Goal: Task Accomplishment & Management: Manage account settings

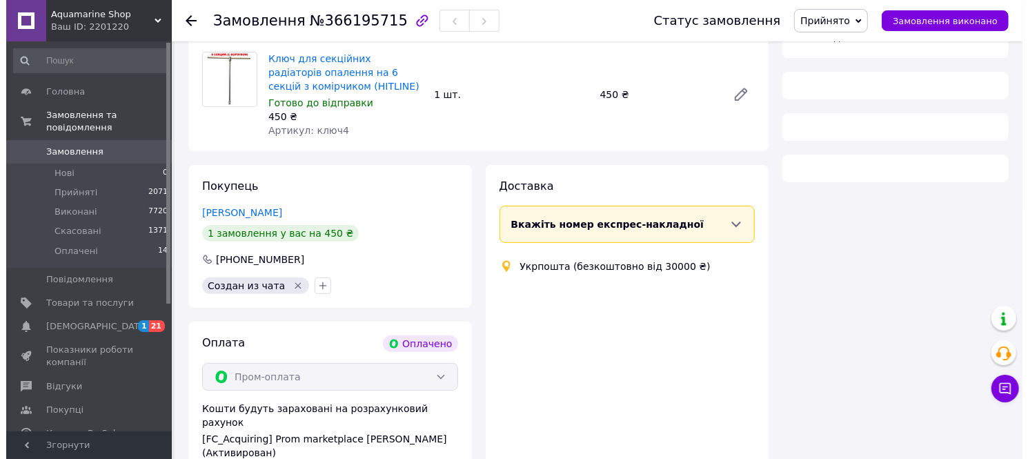
scroll to position [171, 0]
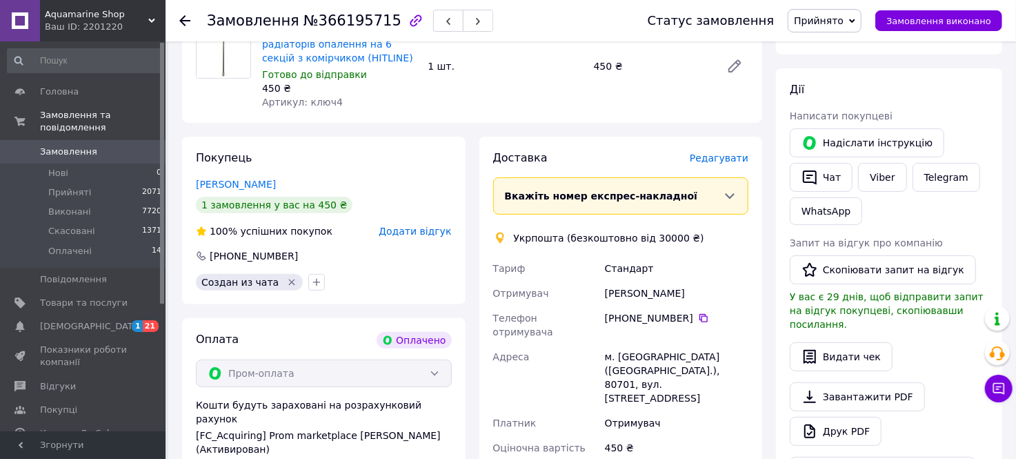
click at [723, 159] on span "Редагувати" at bounding box center [719, 157] width 59 height 11
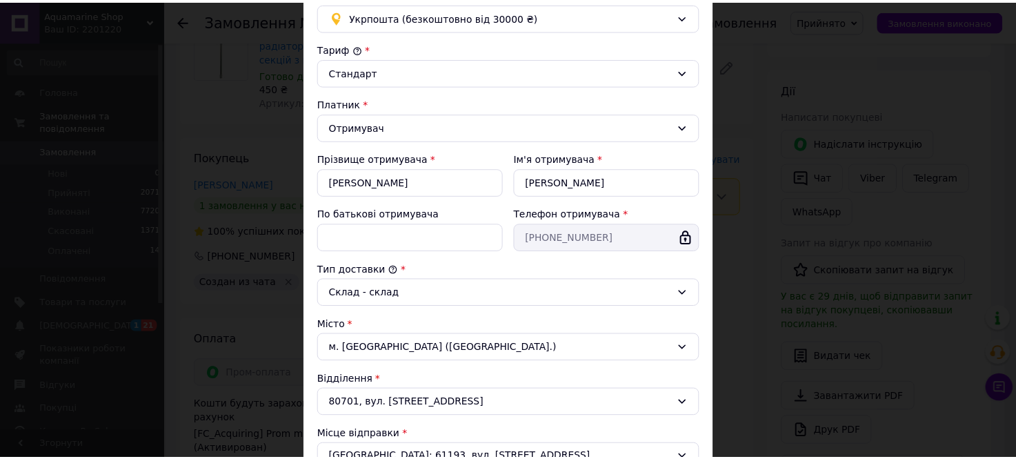
scroll to position [405, 0]
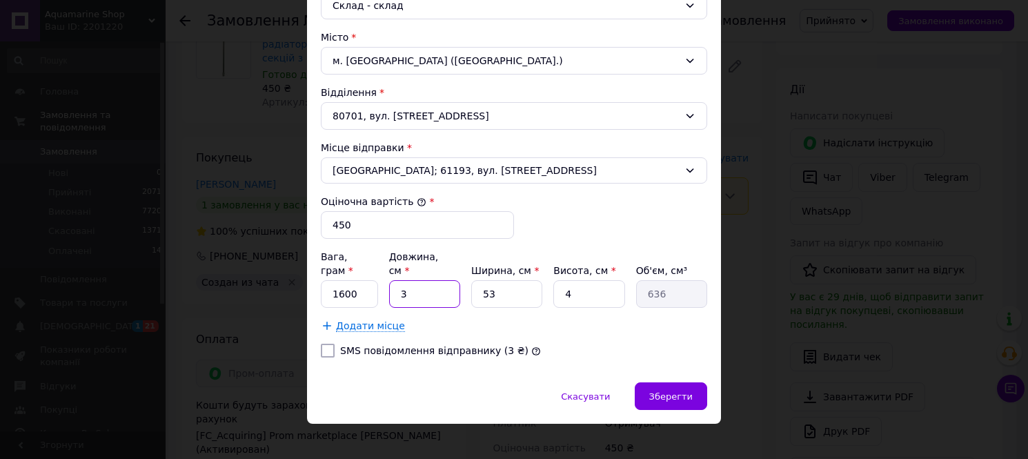
click at [411, 283] on input "3" at bounding box center [424, 294] width 71 height 28
type input "5"
type input "1060"
type input "55"
type input "11660"
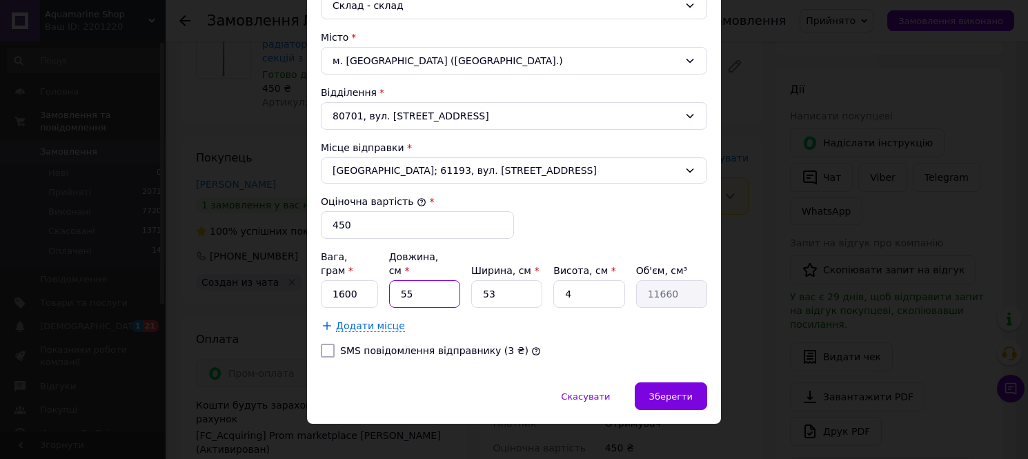
type input "55"
click at [511, 281] on input "53" at bounding box center [506, 294] width 71 height 28
type input "5"
type input "1100"
type input "1"
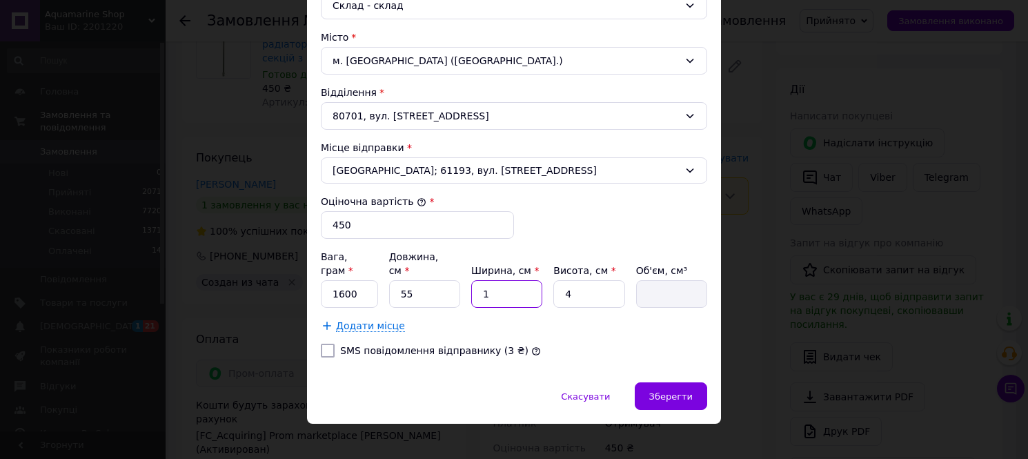
type input "220"
type input "10"
type input "2200"
type input "10"
click at [573, 286] on input "4" at bounding box center [588, 294] width 71 height 28
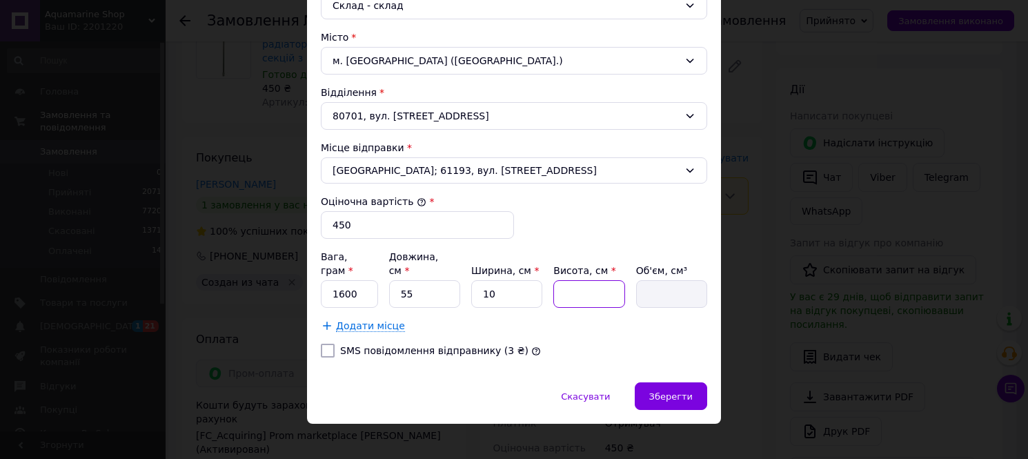
type input "3"
type input "1650"
type input "3"
click at [668, 391] on span "Зберегти" at bounding box center [670, 396] width 43 height 10
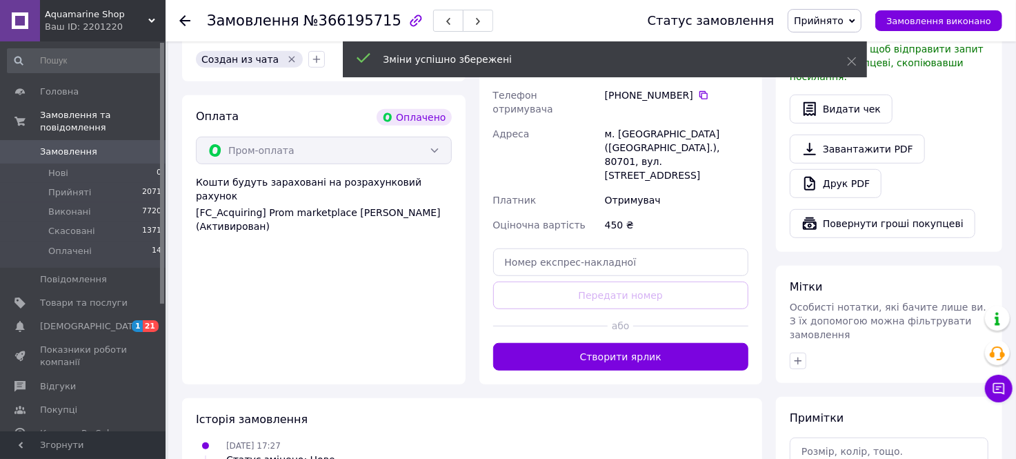
scroll to position [402, 0]
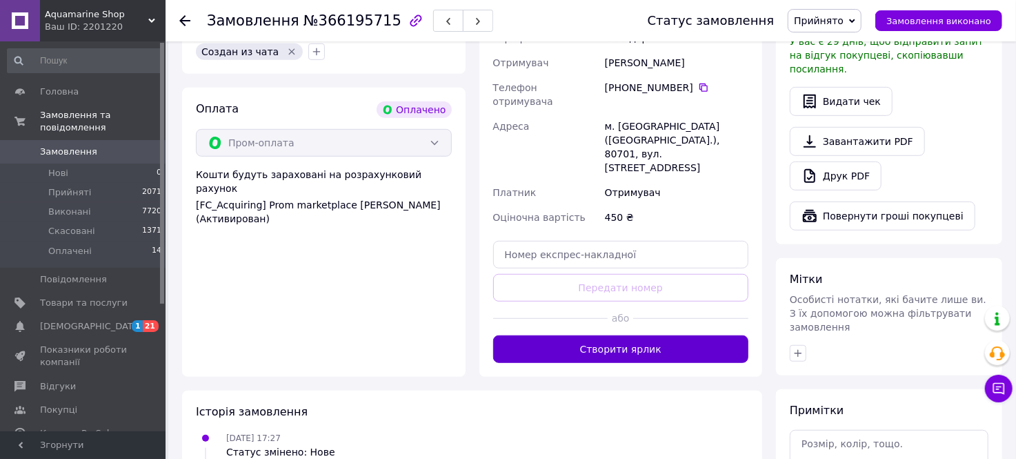
click at [613, 335] on button "Створити ярлик" at bounding box center [621, 349] width 256 height 28
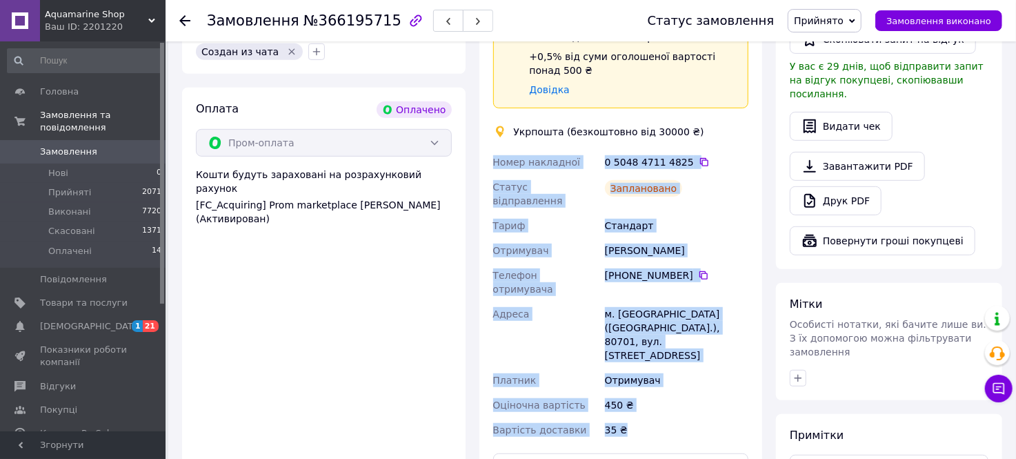
drag, startPoint x: 492, startPoint y: 159, endPoint x: 669, endPoint y: 367, distance: 273.6
click at [669, 367] on div "Номер накладної 0 5048 4711 4825   Статус відправлення Заплановано [PERSON_NAME…" at bounding box center [621, 296] width 261 height 293
copy div "Номер накладної 0 5048 4711 4825   Статус відправлення Заплановано [PERSON_NAME…"
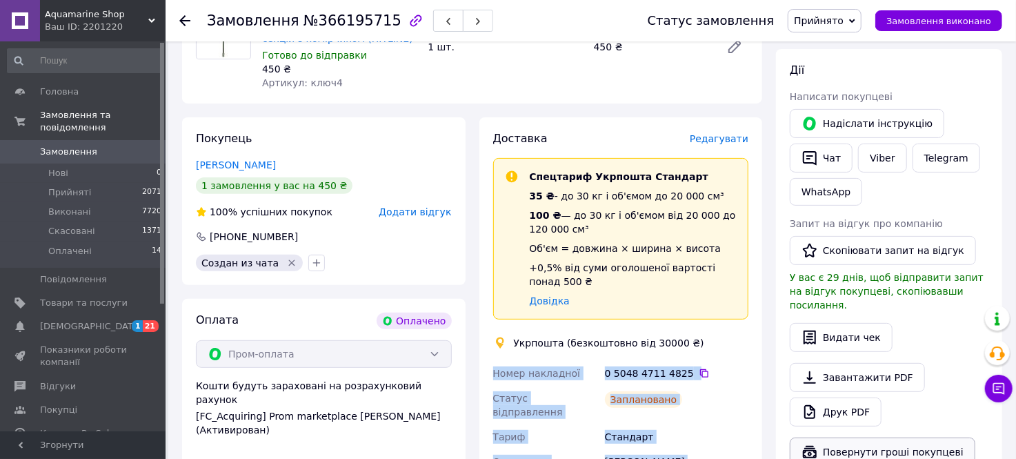
scroll to position [171, 0]
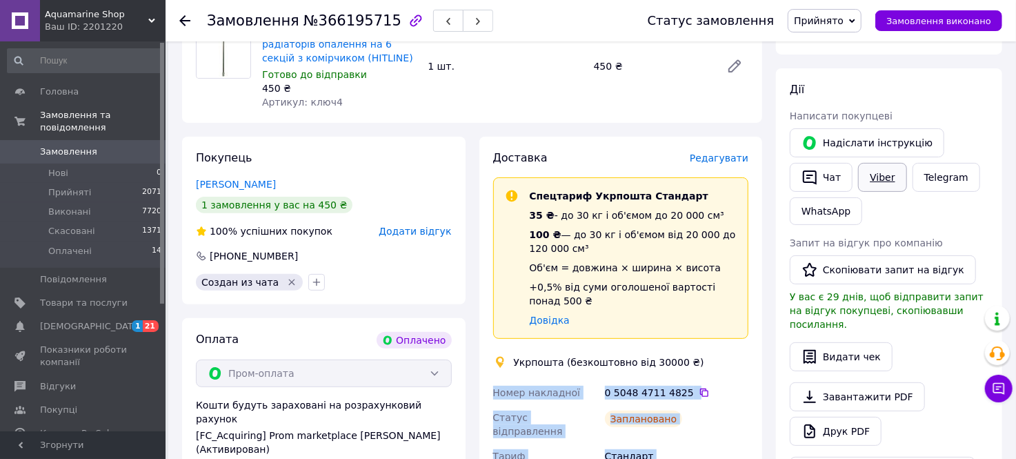
click at [878, 174] on link "Viber" at bounding box center [882, 177] width 48 height 29
click at [829, 174] on button "Чат" at bounding box center [821, 177] width 63 height 29
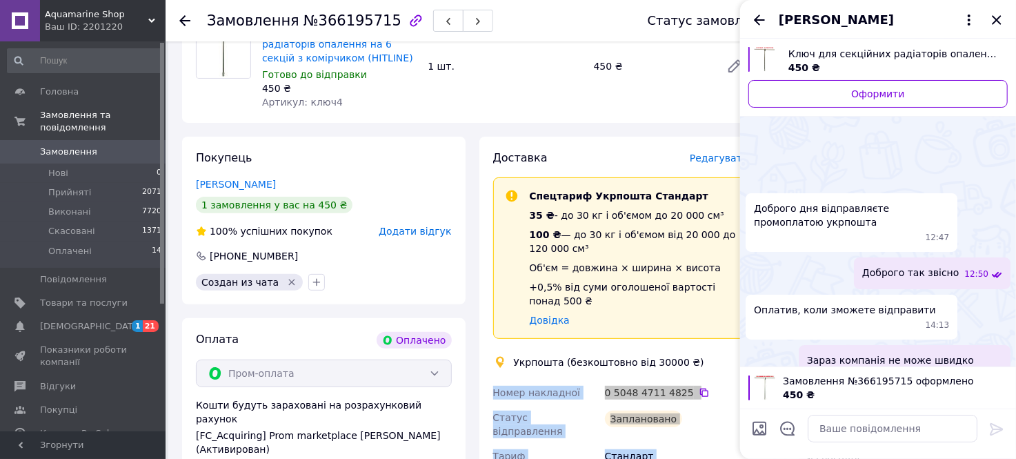
scroll to position [1378, 0]
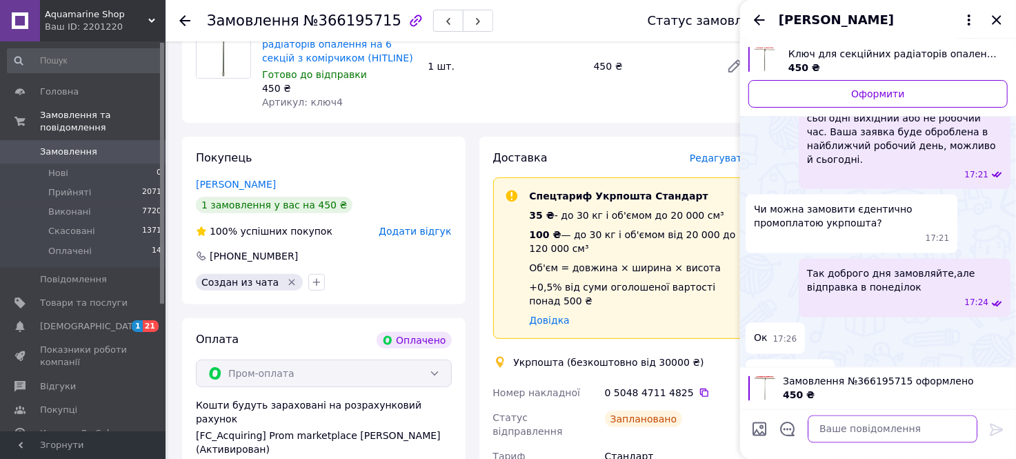
paste textarea "Номер накладної 0 5048 4711 4825 Статус відправлення Заплановано [PERSON_NAME] …"
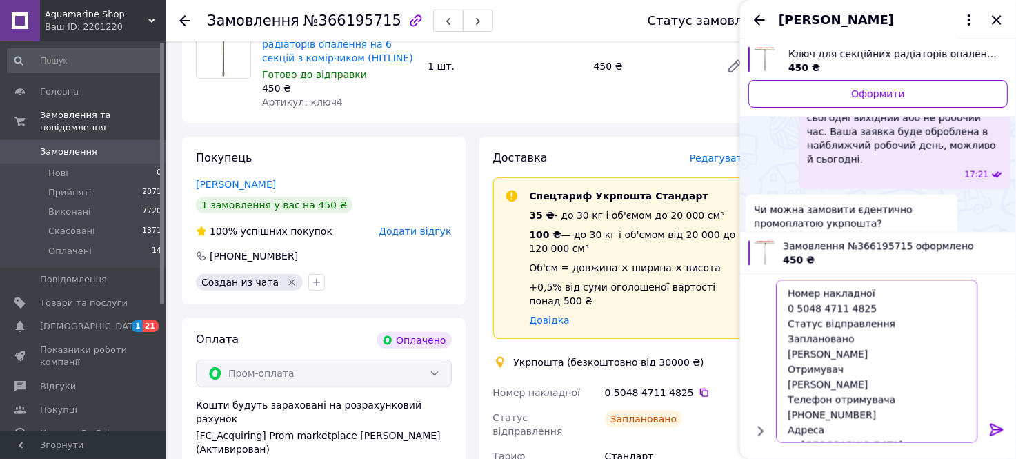
scroll to position [132, 0]
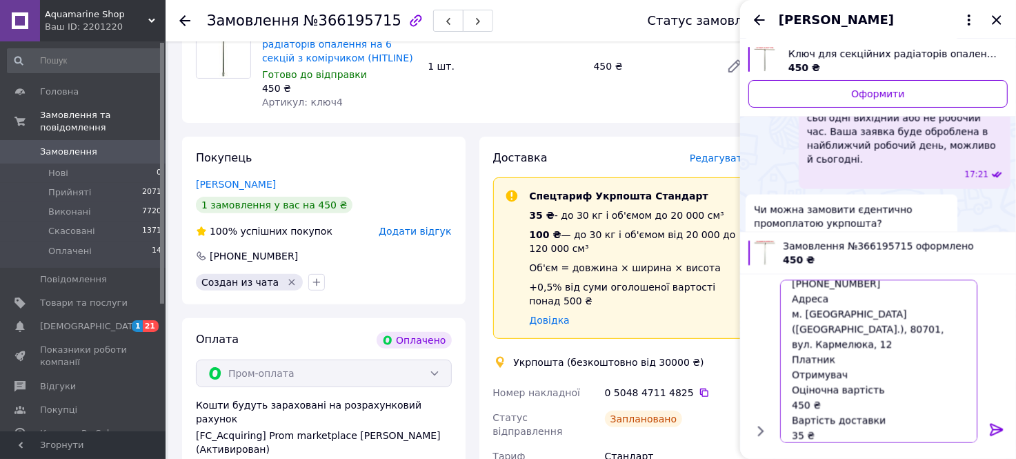
type textarea "Номер накладної 0 5048 4711 4825 Статус відправлення Заплановано [PERSON_NAME] …"
click at [996, 430] on icon at bounding box center [996, 429] width 13 height 12
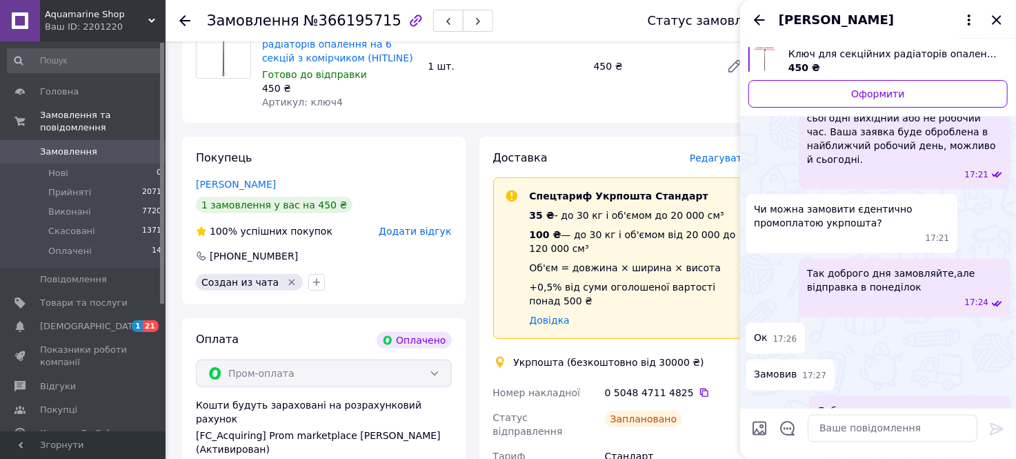
scroll to position [0, 0]
click at [995, 22] on icon "Закрити" at bounding box center [996, 19] width 9 height 9
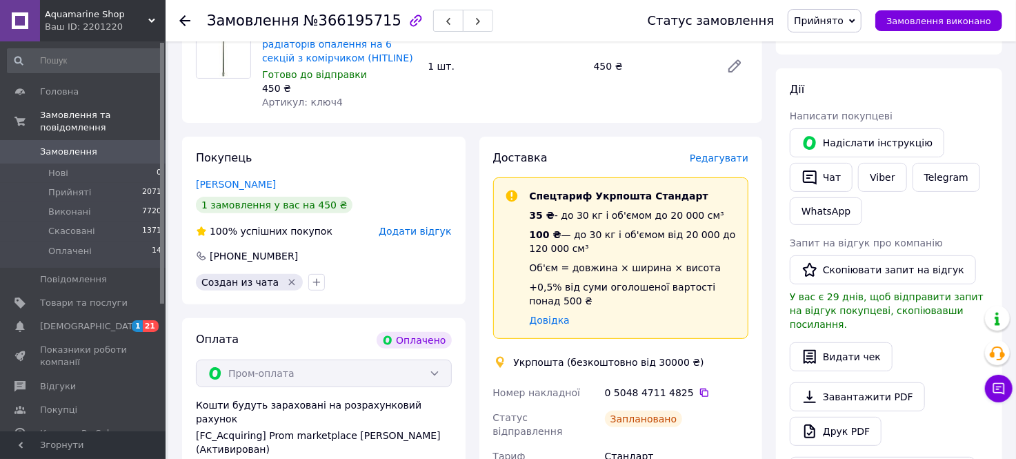
click at [101, 146] on span "Замовлення" at bounding box center [84, 152] width 88 height 12
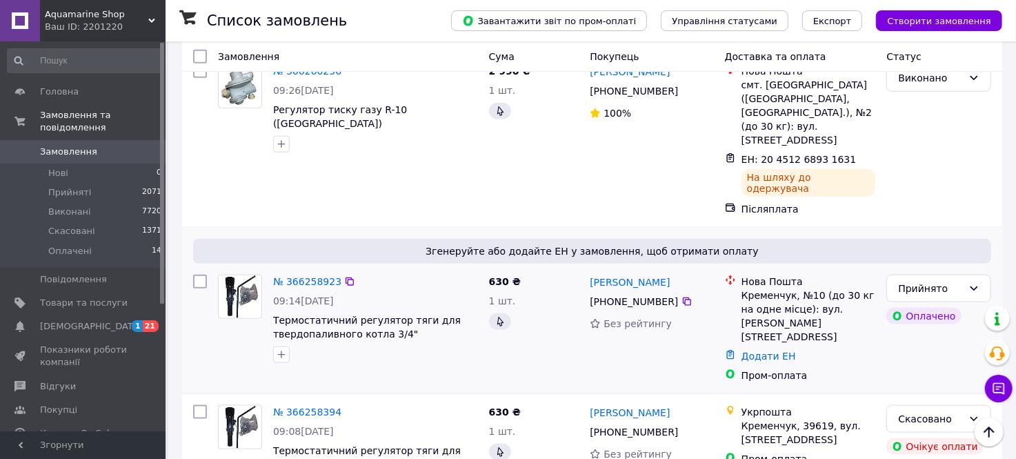
scroll to position [920, 0]
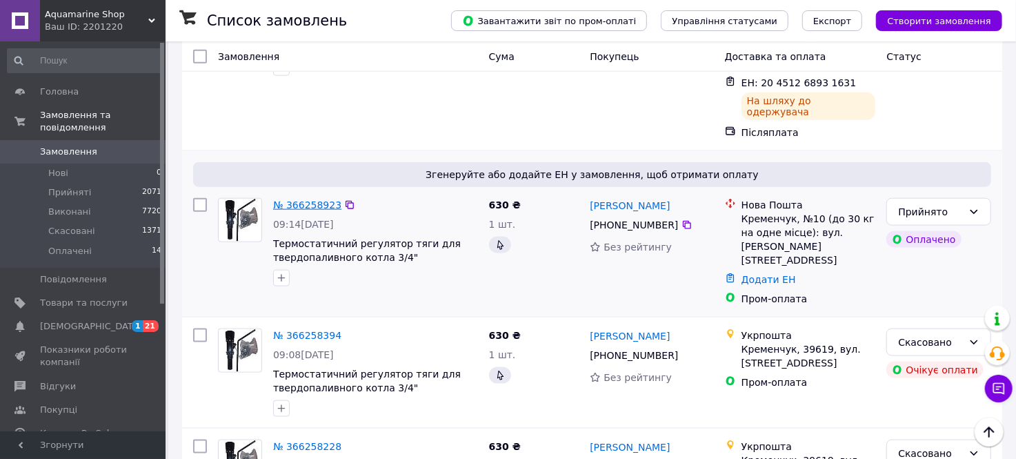
click at [313, 199] on link "№ 366258923" at bounding box center [307, 204] width 68 height 11
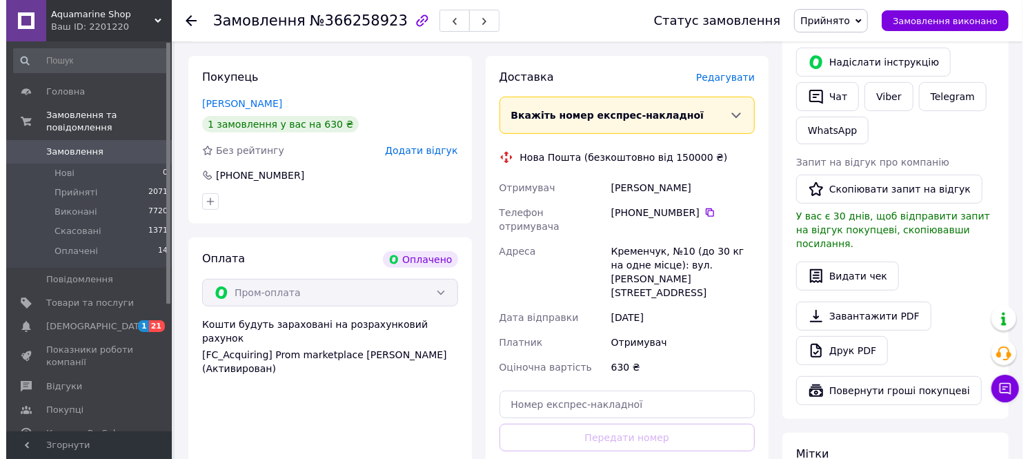
scroll to position [219, 0]
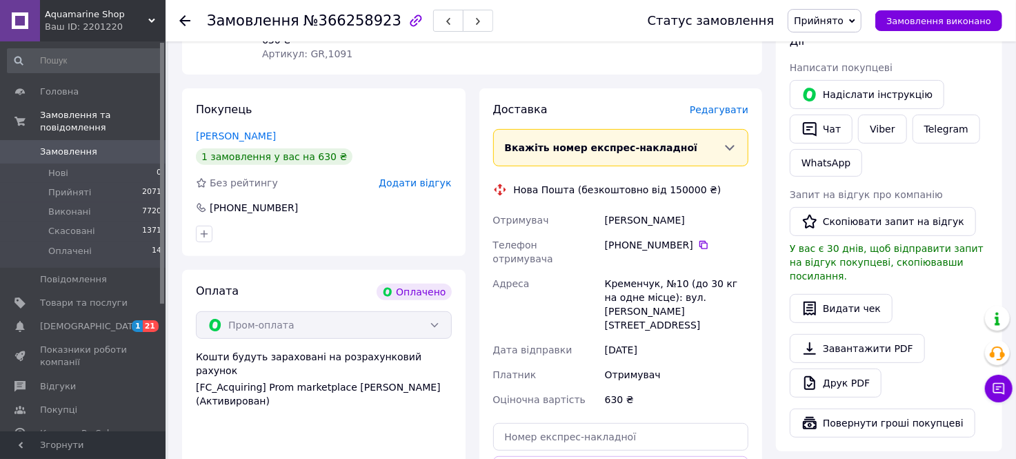
click at [719, 104] on span "Редагувати" at bounding box center [719, 109] width 59 height 11
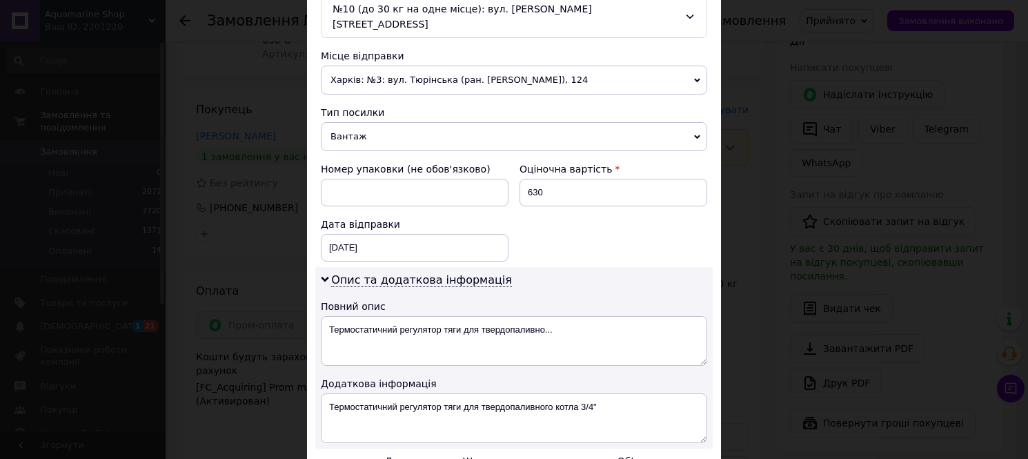
scroll to position [536, 0]
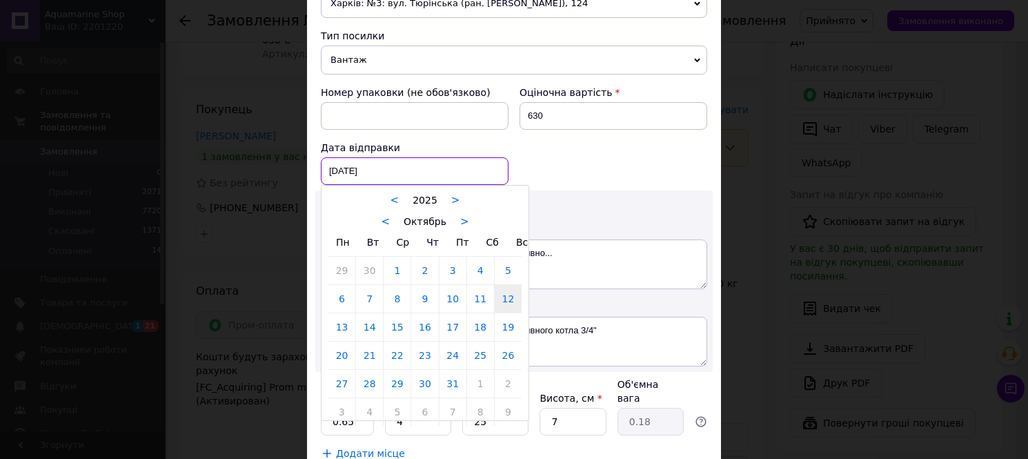
click at [387, 159] on div "[DATE] < 2025 > < Октябрь > Пн Вт Ср Чт Пт Сб Вс 29 30 1 2 3 4 5 6 7 8 9 10 11 …" at bounding box center [415, 171] width 188 height 28
click at [342, 315] on link "13" at bounding box center [341, 327] width 27 height 28
type input "[DATE]"
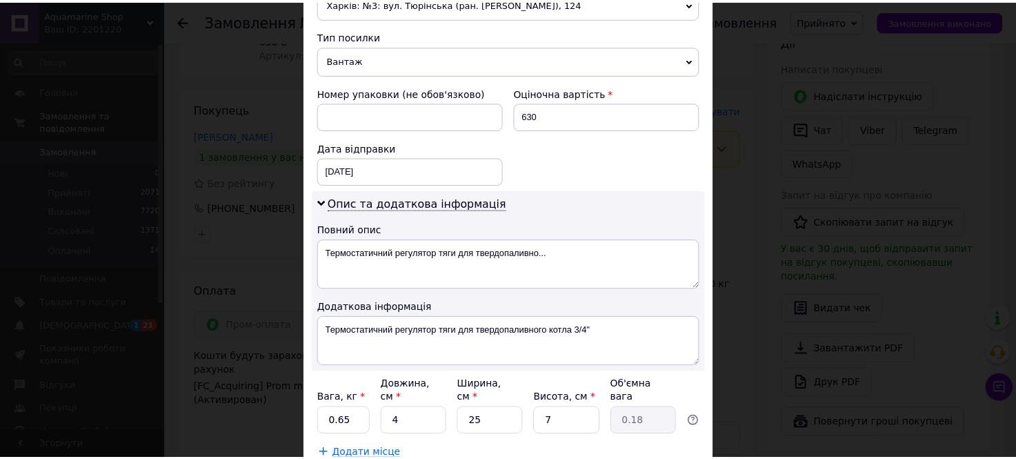
scroll to position [613, 0]
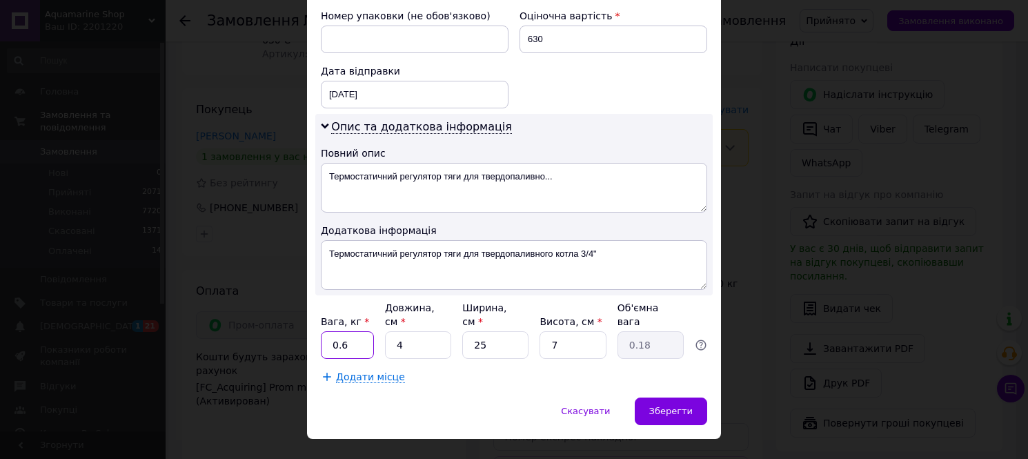
click at [366, 331] on input "0.6" at bounding box center [347, 345] width 53 height 28
type input "0.6"
click at [485, 331] on input "25" at bounding box center [495, 345] width 66 height 28
type input "2"
type input "0.1"
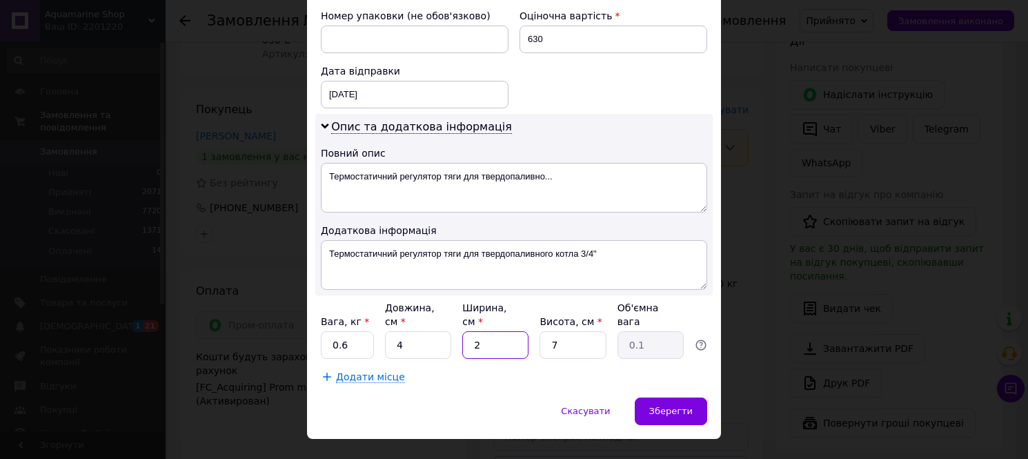
type input "27"
type input "0.19"
type input "27"
click at [672, 406] on span "Зберегти" at bounding box center [670, 411] width 43 height 10
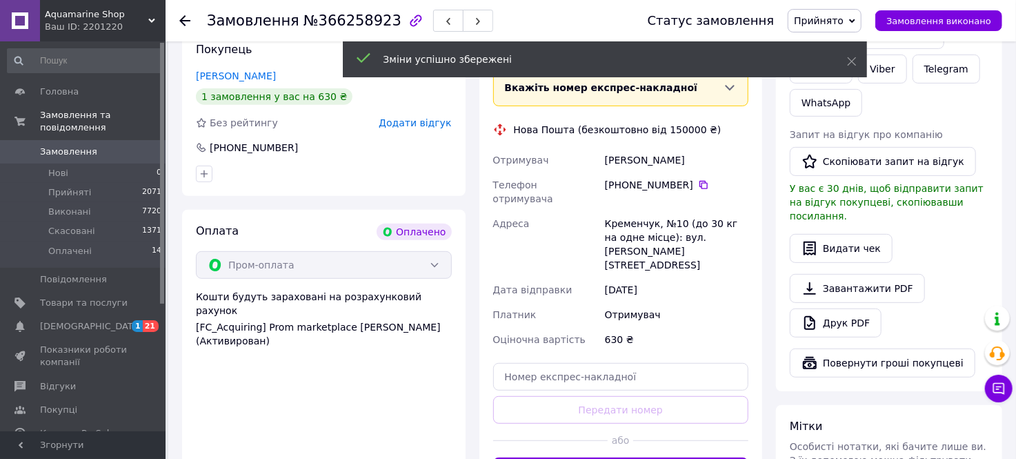
scroll to position [450, 0]
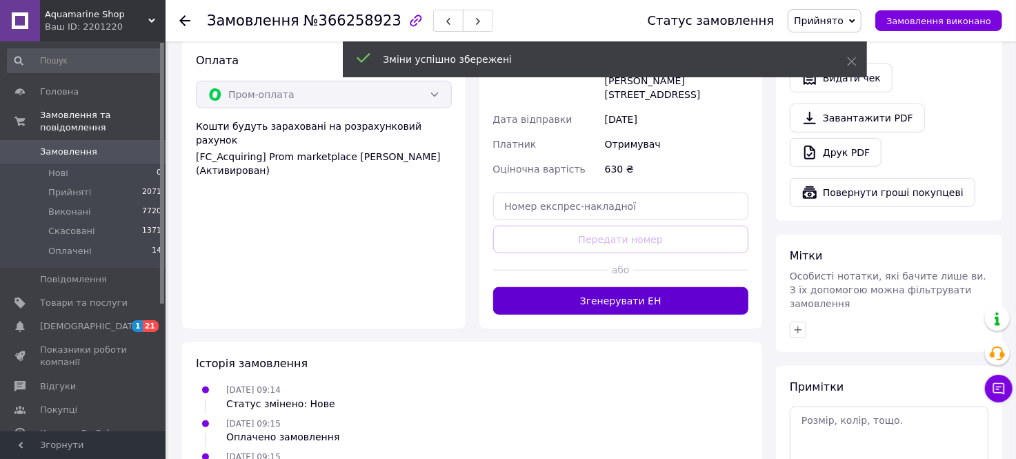
click at [622, 287] on button "Згенерувати ЕН" at bounding box center [621, 301] width 256 height 28
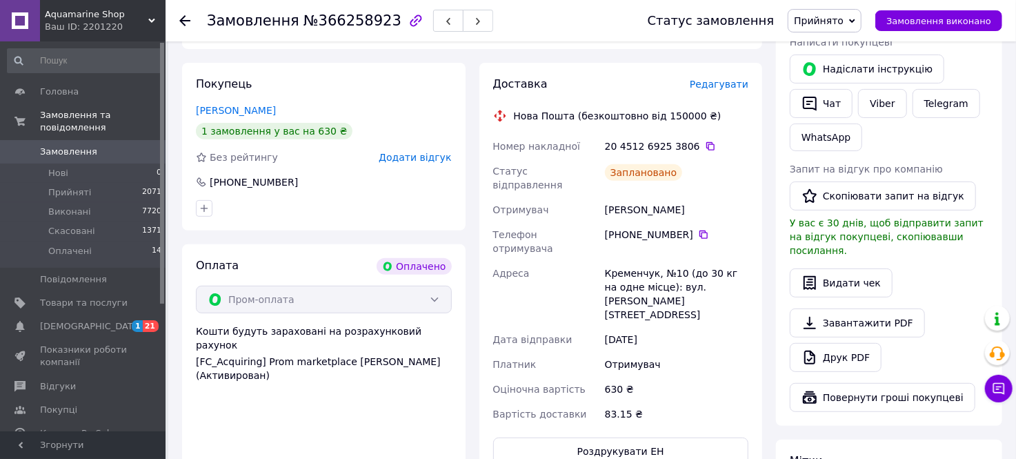
scroll to position [219, 0]
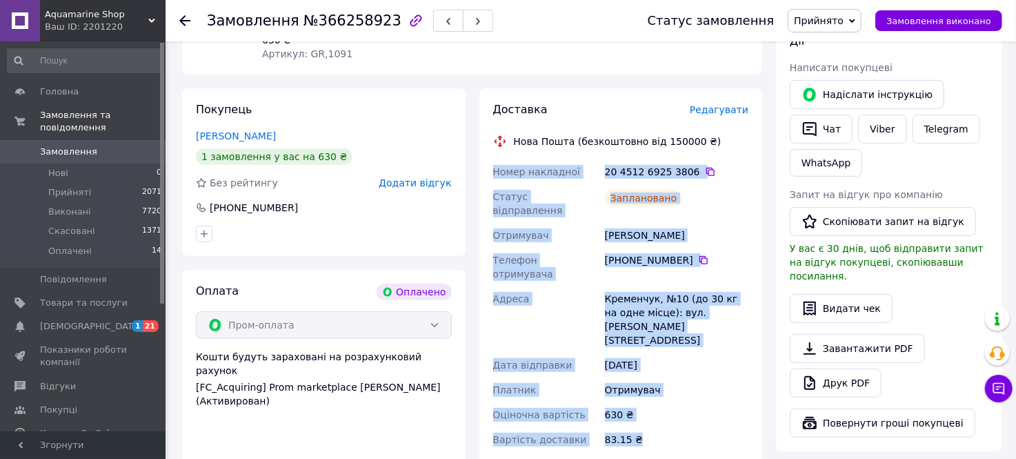
drag, startPoint x: 486, startPoint y: 154, endPoint x: 680, endPoint y: 385, distance: 301.2
click at [680, 385] on div "Доставка Редагувати Нова Пошта (безкоштовно від 150000 ₴) Номер накладної 20 45…" at bounding box center [622, 296] width 284 height 416
copy div "Номер накладної 20 4512 6925 3806   Статус відправлення Заплановано Отримувач […"
click at [827, 128] on button "Чат" at bounding box center [821, 129] width 63 height 29
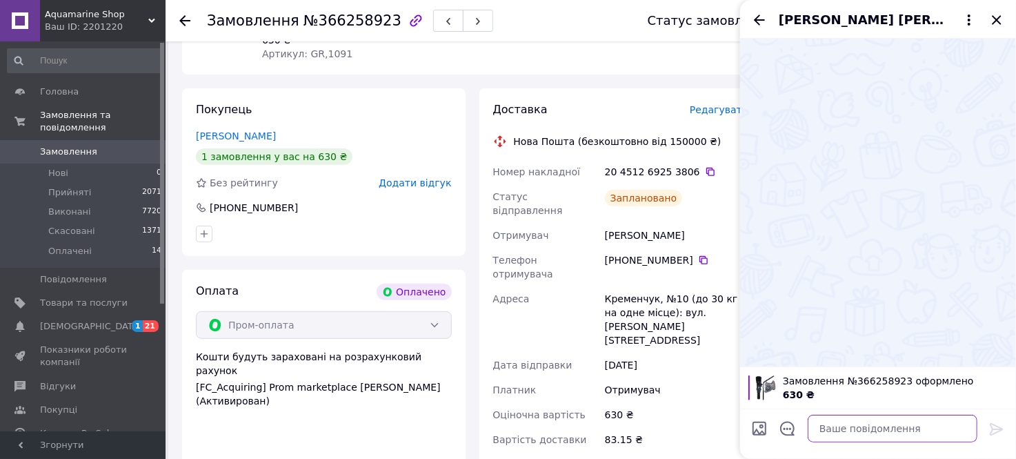
paste textarea "Номер накладної 20 4512 6925 3806 Статус відправлення Заплановано Отримувач [PE…"
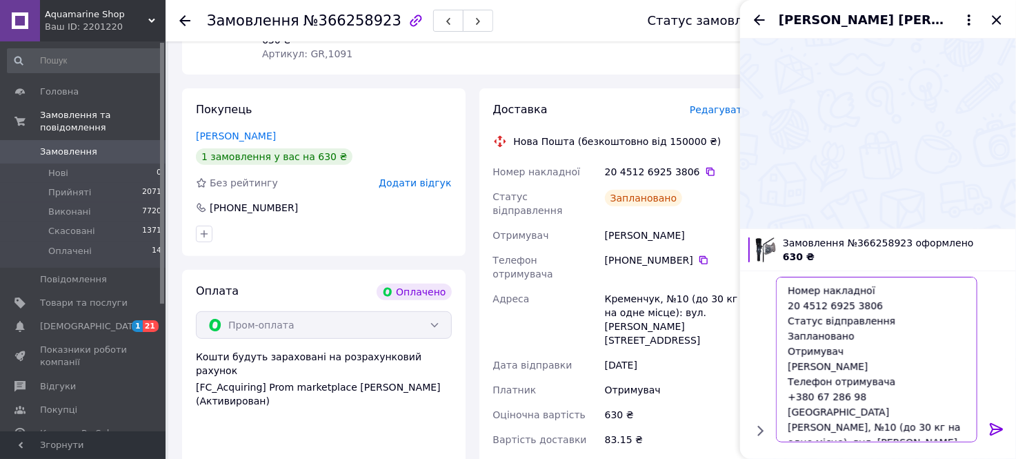
scroll to position [135, 0]
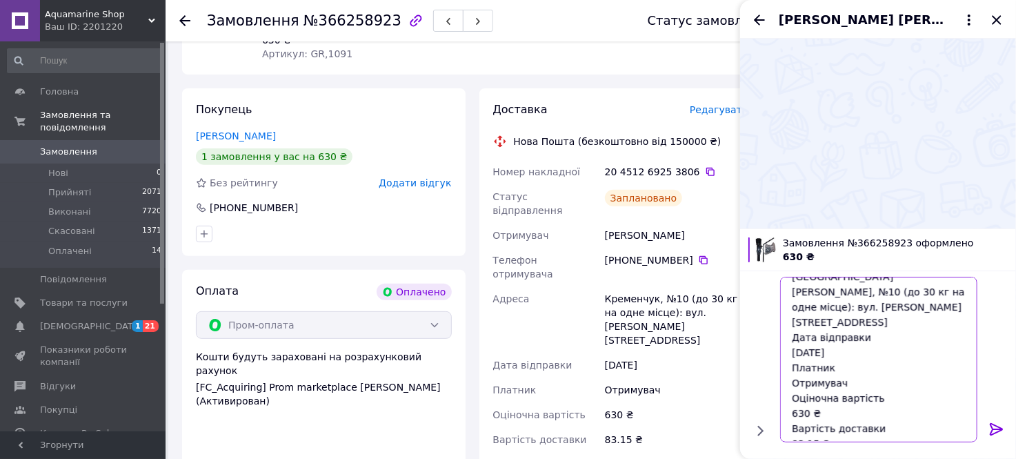
type textarea "Номер накладної 20 4512 6925 3806 Статус відправлення Заплановано Отримувач [PE…"
click at [994, 432] on icon at bounding box center [997, 429] width 17 height 17
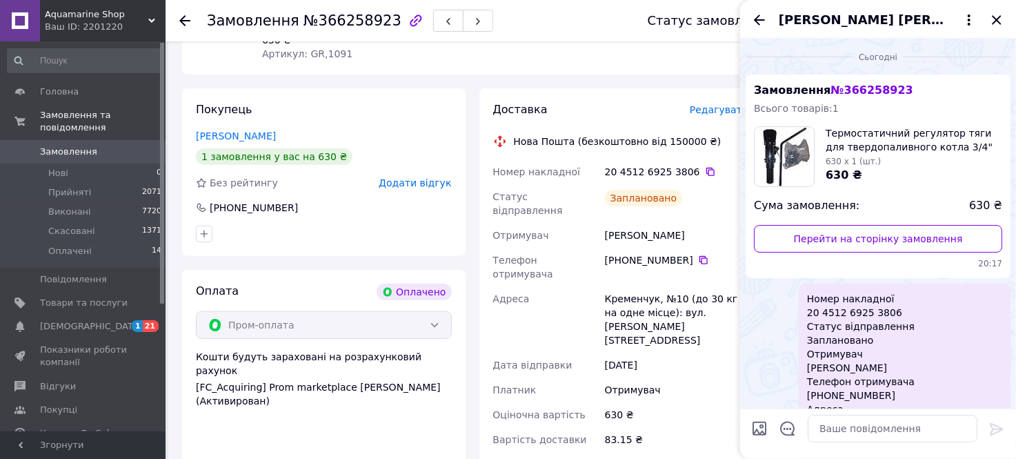
scroll to position [0, 0]
click at [1000, 21] on icon "Закрити" at bounding box center [997, 20] width 17 height 17
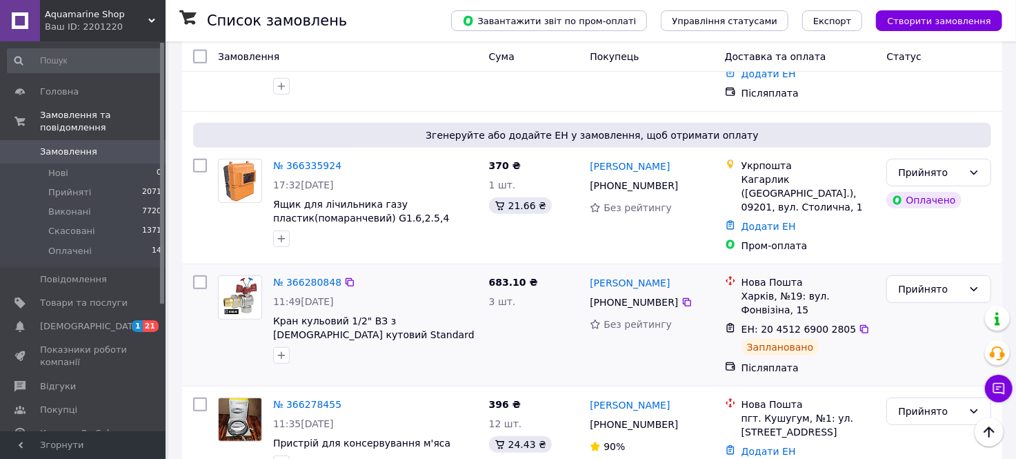
scroll to position [383, 0]
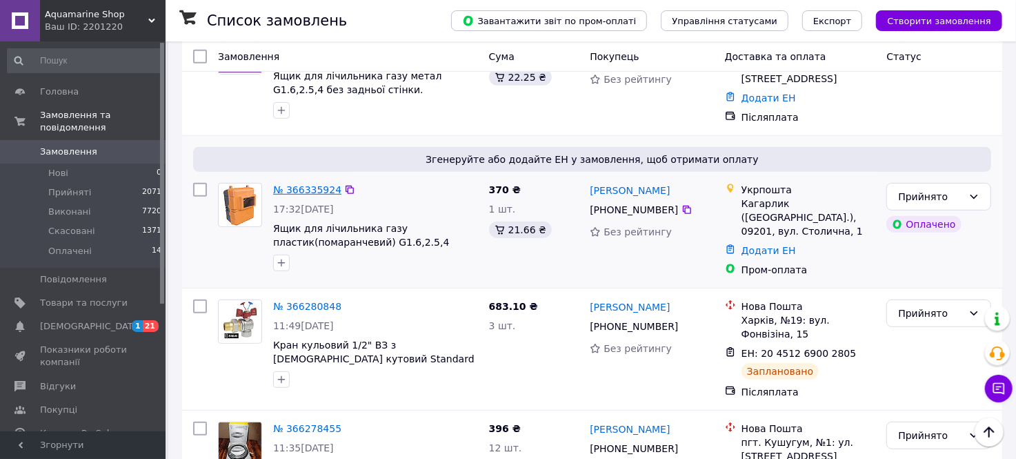
click at [291, 184] on link "№ 366335924" at bounding box center [307, 189] width 68 height 11
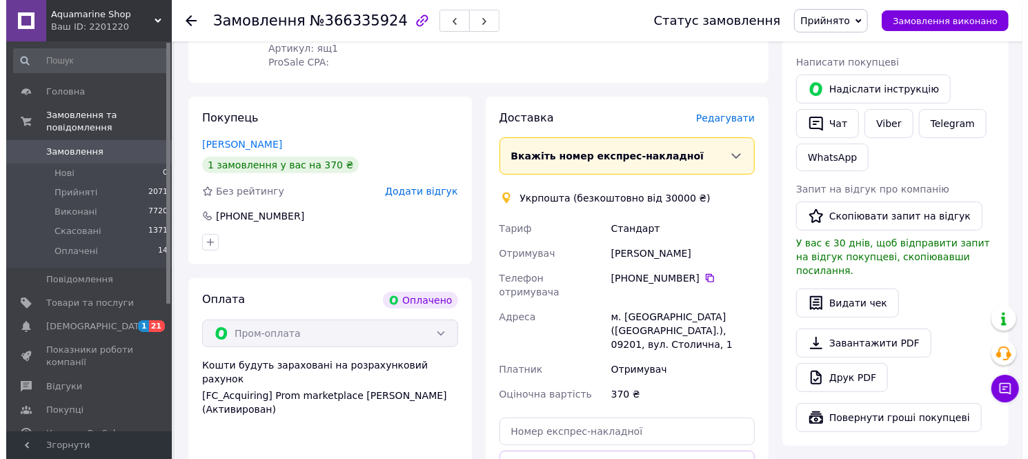
scroll to position [153, 0]
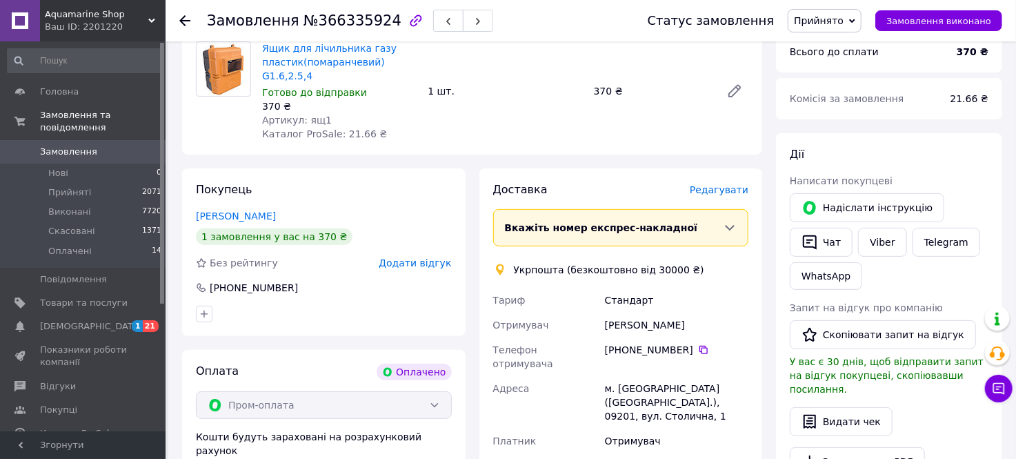
click at [713, 184] on span "Редагувати" at bounding box center [719, 189] width 59 height 11
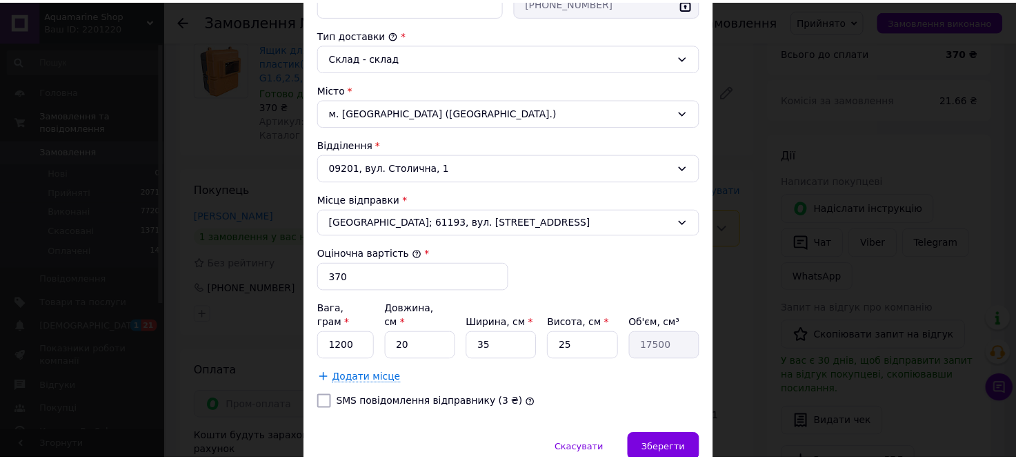
scroll to position [405, 0]
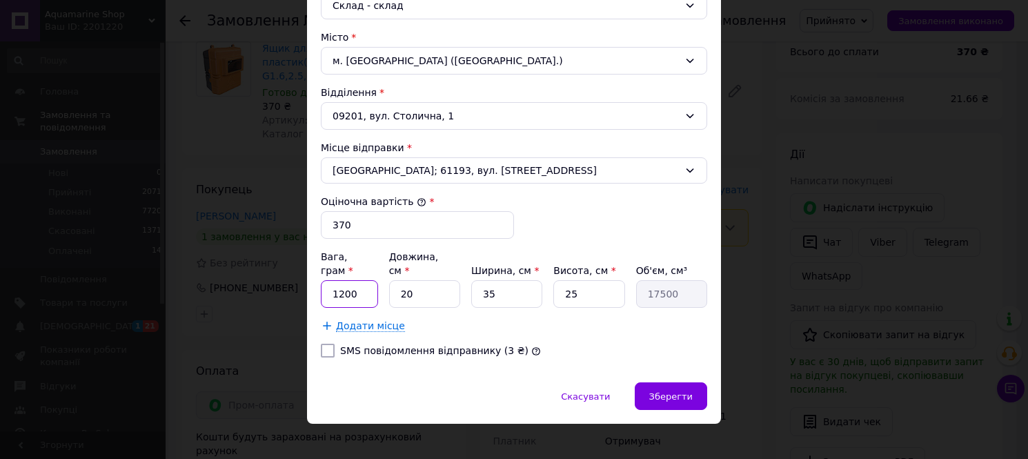
click at [352, 281] on input "1200" at bounding box center [349, 294] width 57 height 28
type input "1500"
click at [660, 391] on span "Зберегти" at bounding box center [670, 396] width 43 height 10
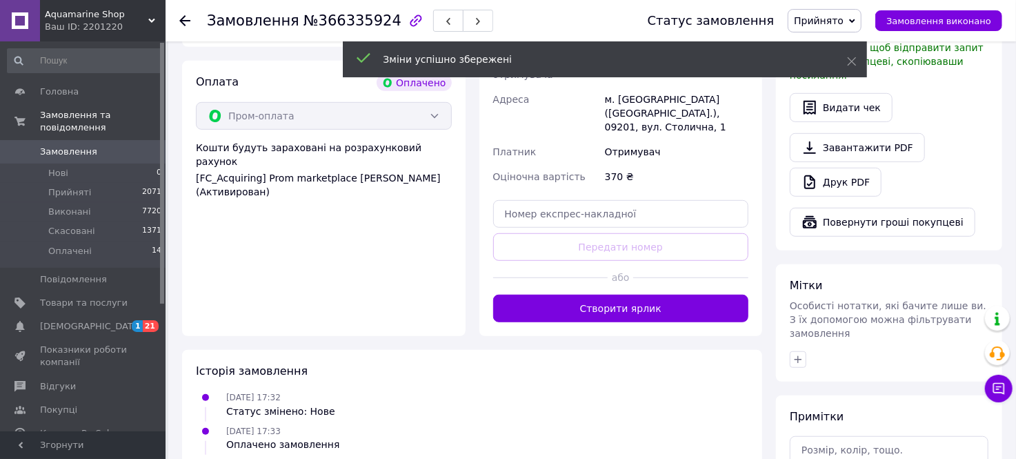
scroll to position [460, 0]
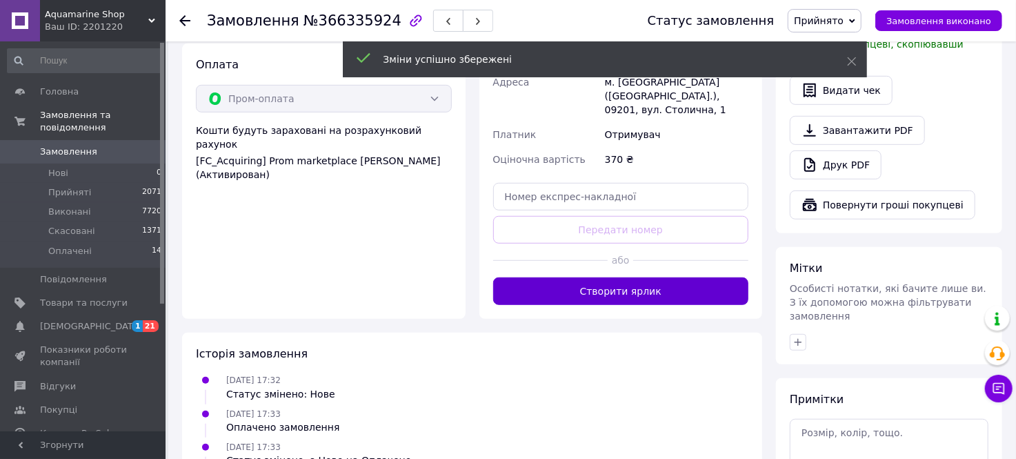
click at [612, 277] on button "Створити ярлик" at bounding box center [621, 291] width 256 height 28
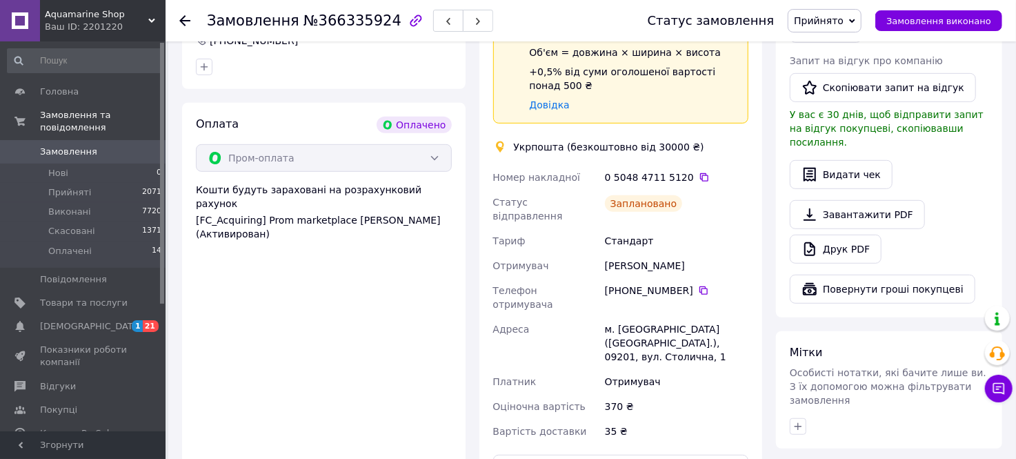
scroll to position [383, 0]
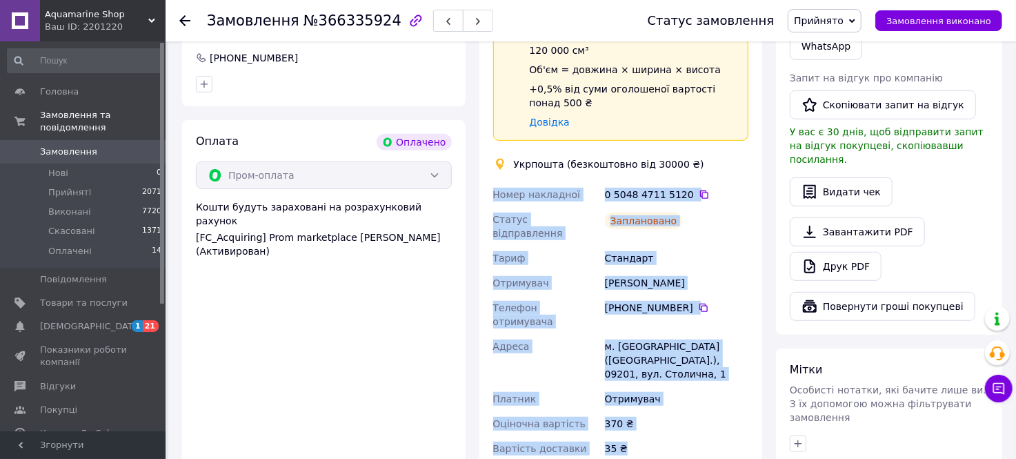
drag, startPoint x: 481, startPoint y: 177, endPoint x: 684, endPoint y: 391, distance: 294.8
click at [684, 391] on div "Доставка Редагувати Спецтариф Укрпошта Стандарт 35 ₴ - до 30 кг і об'ємом до 20…" at bounding box center [622, 226] width 284 height 575
copy div "Номер накладної 0 5048 4711 5120   Статус відправлення Заплановано Тариф Станда…"
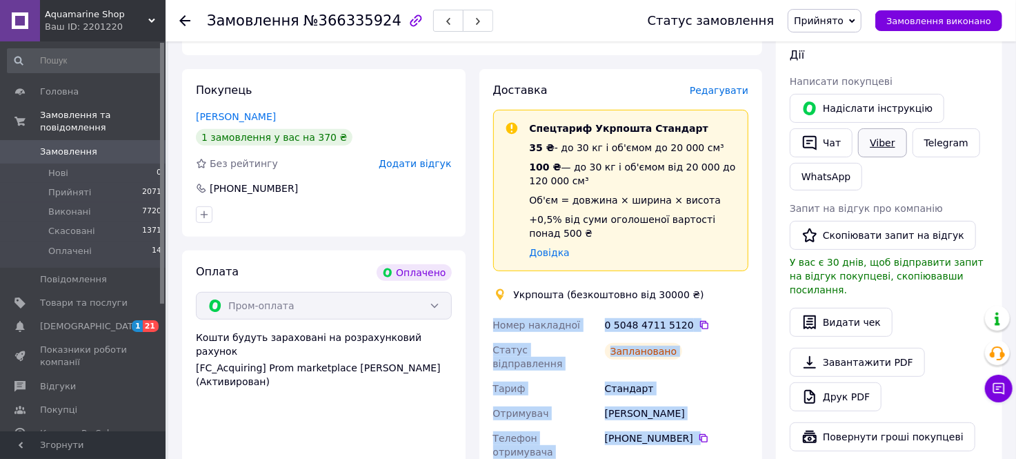
scroll to position [230, 0]
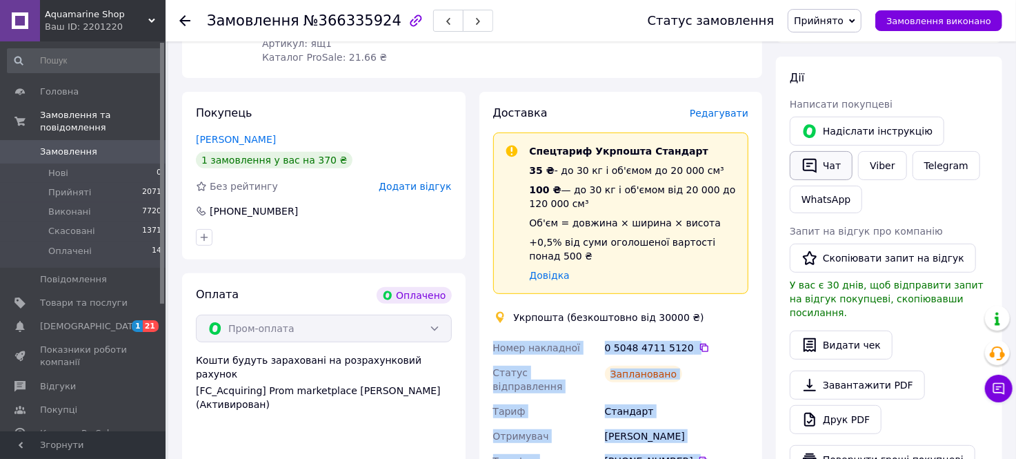
click at [829, 166] on button "Чат" at bounding box center [821, 165] width 63 height 29
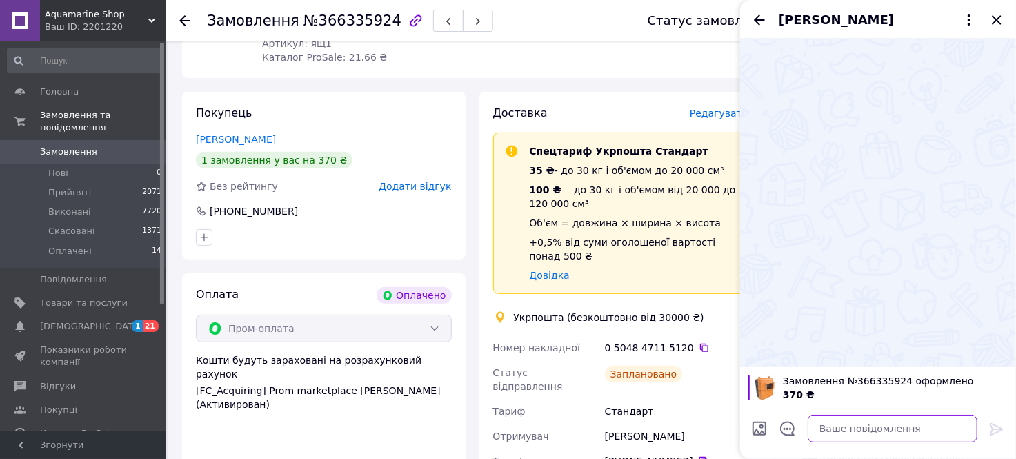
paste textarea "Номер накладної 0 5048 4711 5120 Статус відправлення Заплановано Тариф Стандарт…"
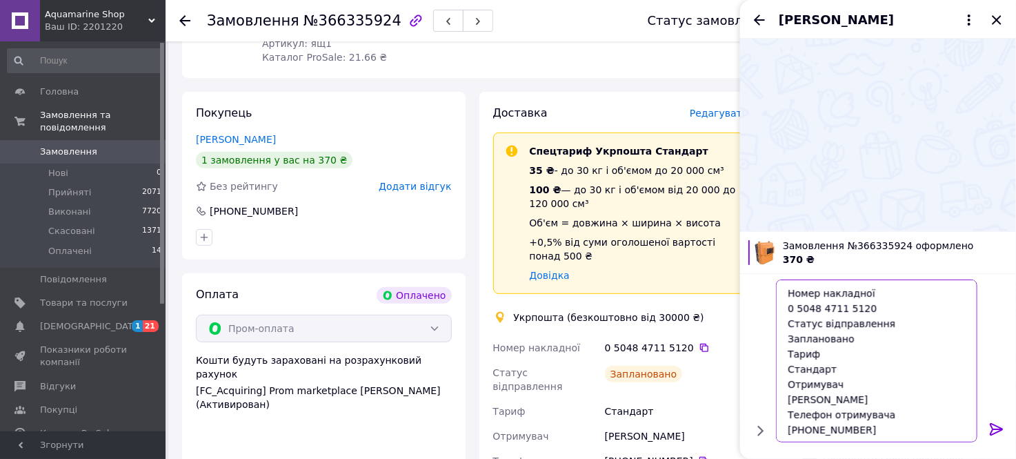
scroll to position [132, 0]
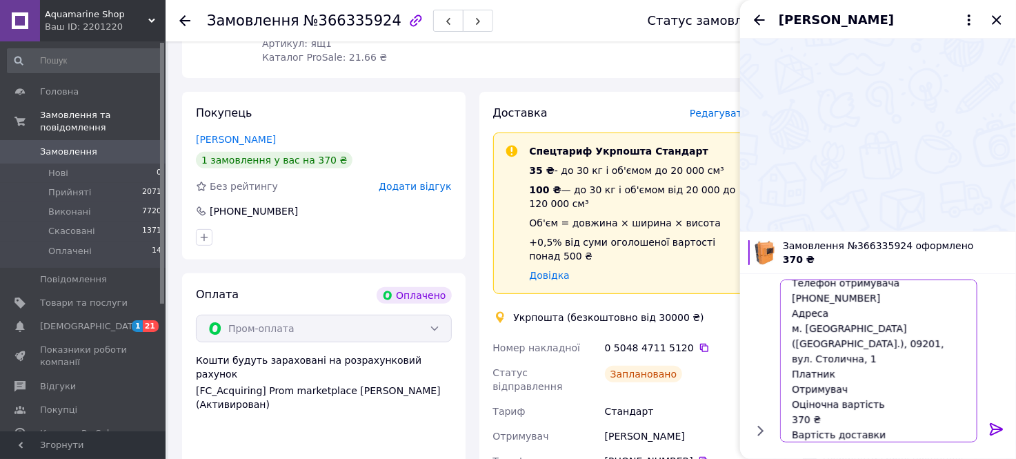
type textarea "Номер накладної 0 5048 4711 5120 Статус відправлення Заплановано Тариф Стандарт…"
click at [996, 429] on icon at bounding box center [996, 429] width 13 height 12
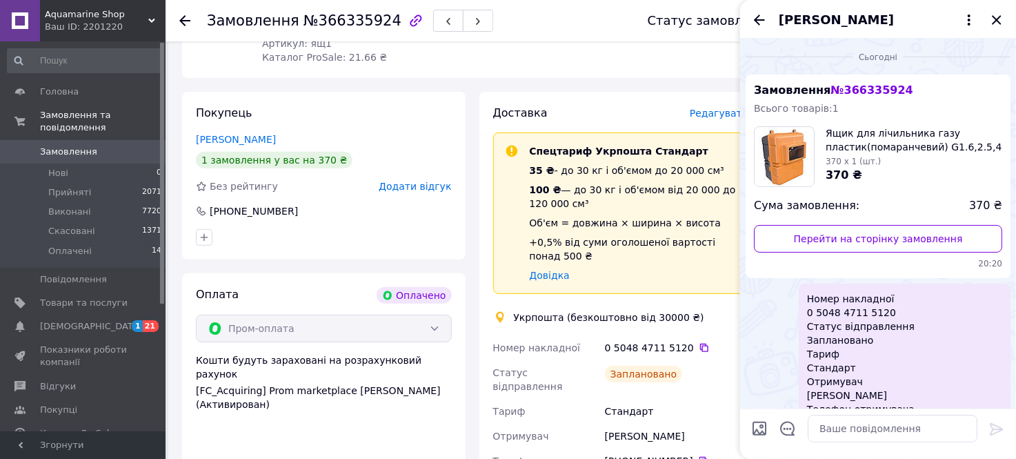
scroll to position [0, 0]
click at [991, 21] on icon "Закрити" at bounding box center [997, 20] width 17 height 17
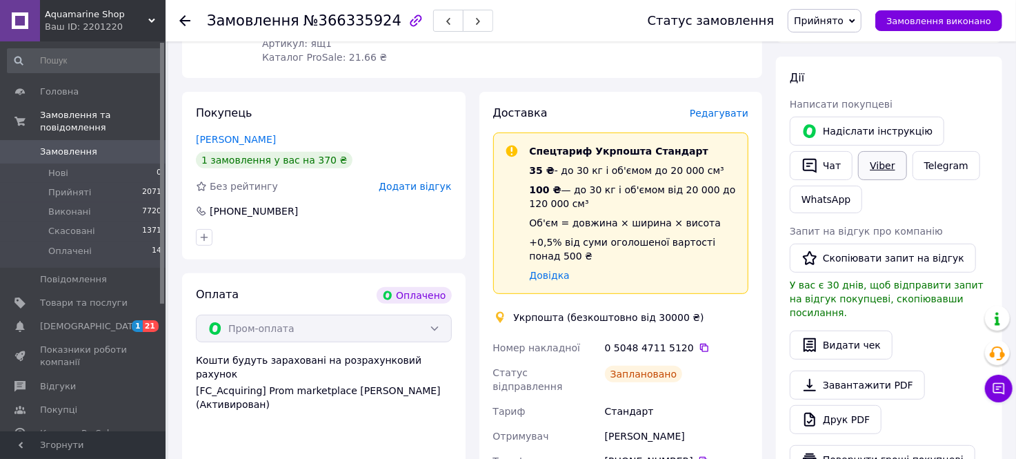
click at [871, 167] on link "Viber" at bounding box center [882, 165] width 48 height 29
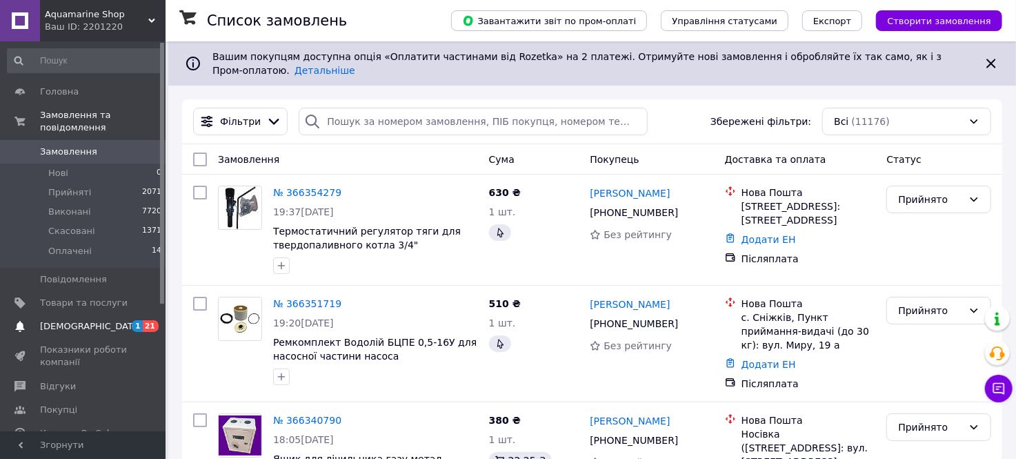
click at [74, 320] on span "[DEMOGRAPHIC_DATA]" at bounding box center [91, 326] width 102 height 12
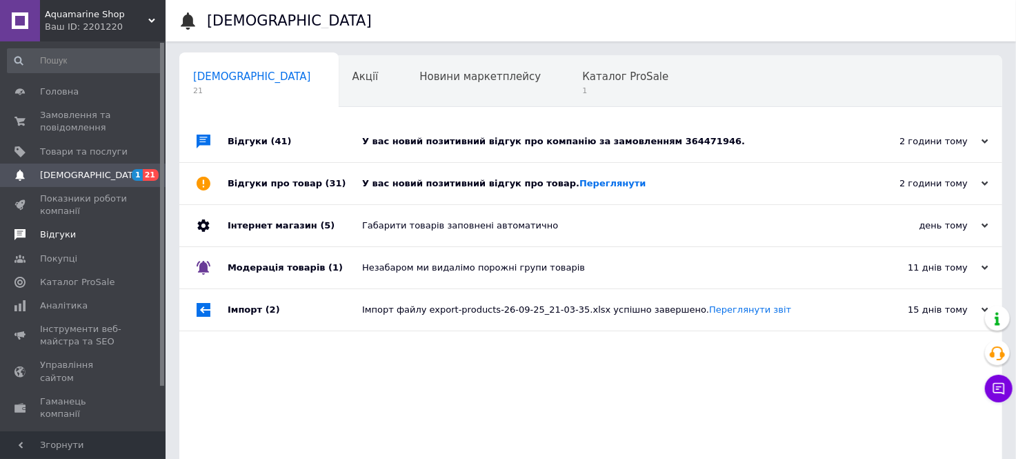
click at [63, 233] on span "Відгуки" at bounding box center [58, 234] width 36 height 12
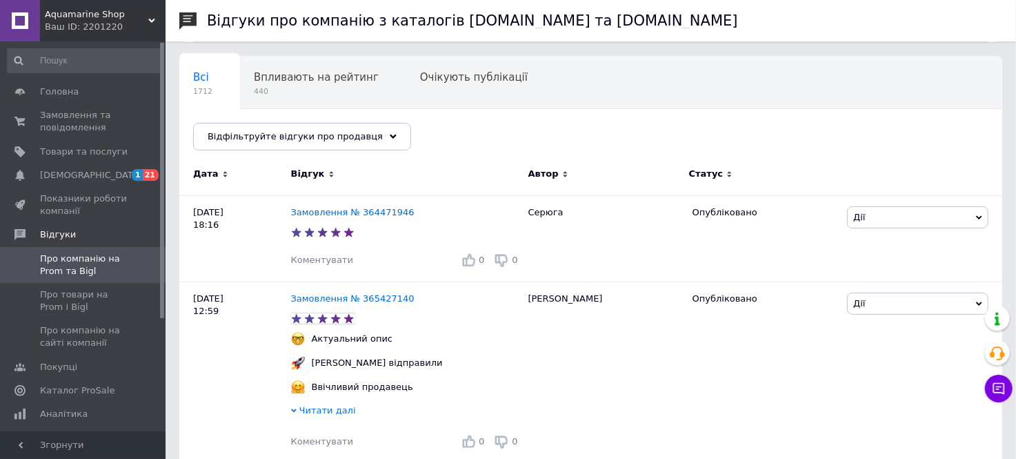
scroll to position [77, 0]
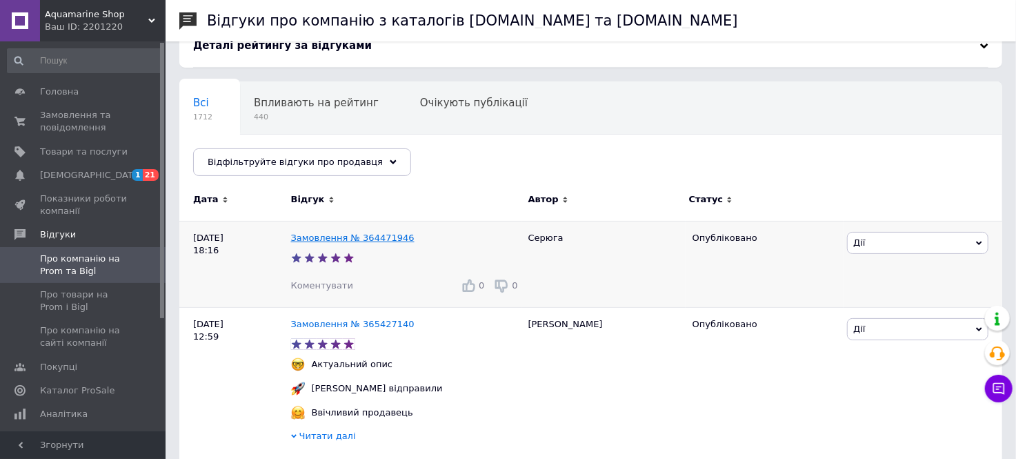
click at [333, 241] on link "Замовлення № 364471946" at bounding box center [353, 238] width 124 height 10
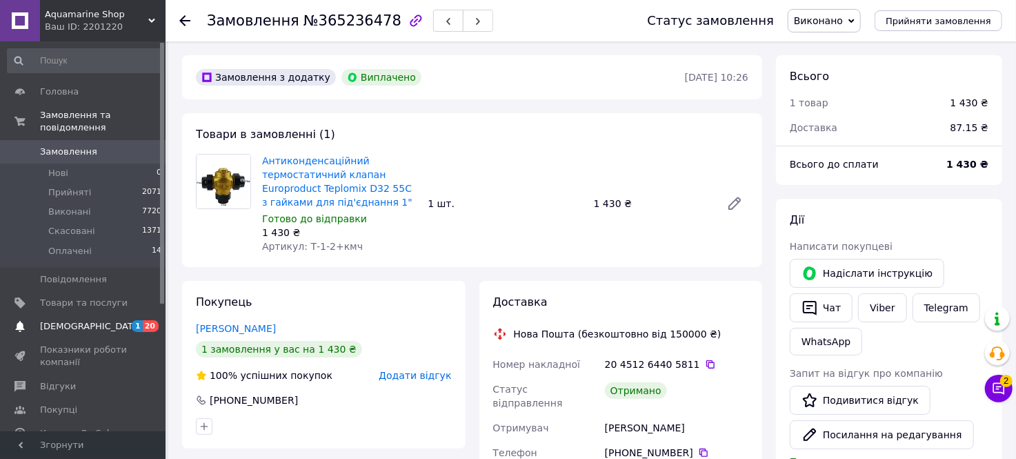
click at [74, 320] on span "[DEMOGRAPHIC_DATA]" at bounding box center [91, 326] width 102 height 12
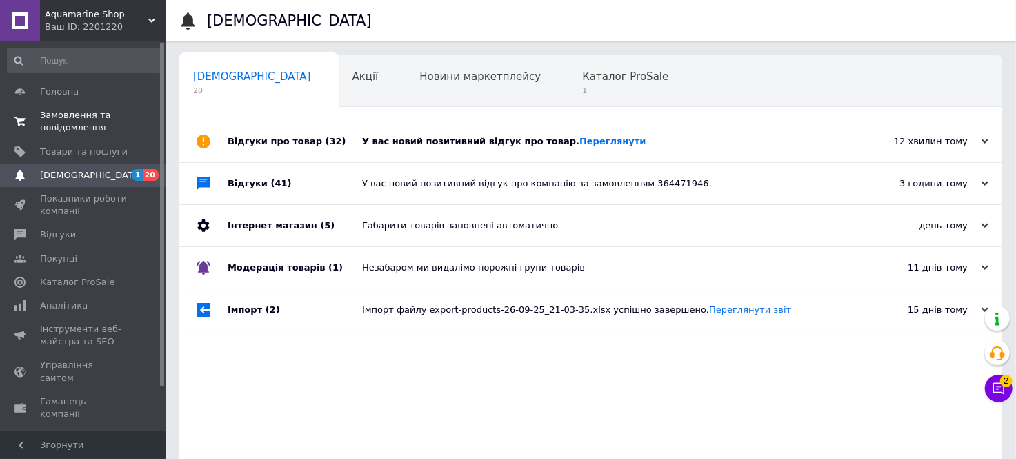
click at [76, 119] on span "Замовлення та повідомлення" at bounding box center [84, 121] width 88 height 25
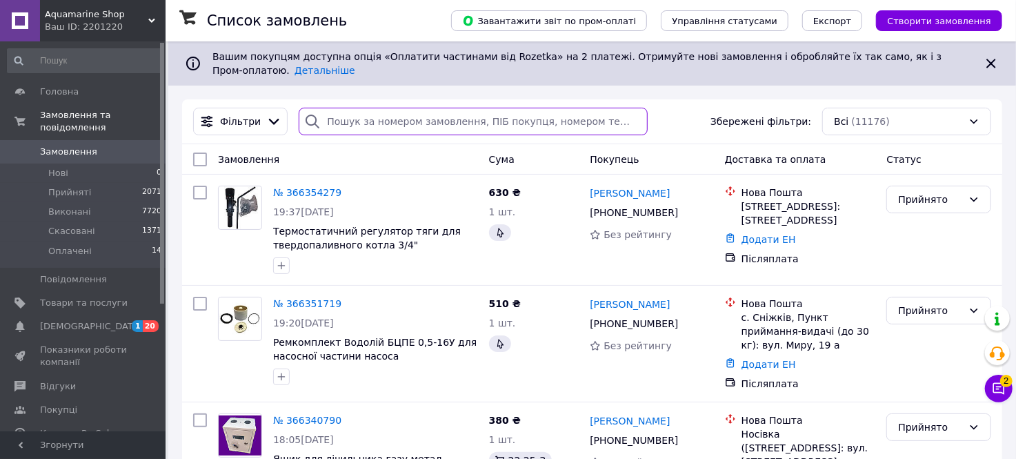
paste input "366072117"
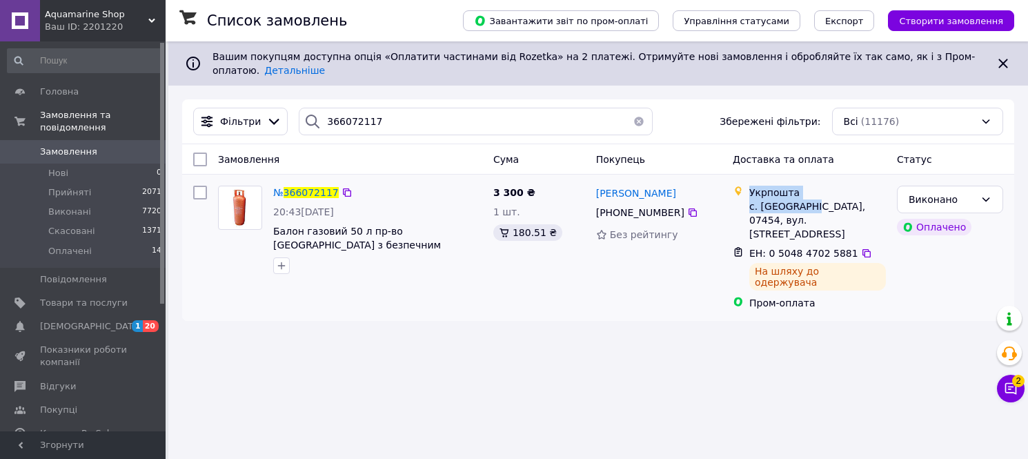
drag, startPoint x: 745, startPoint y: 195, endPoint x: 802, endPoint y: 196, distance: 56.6
click at [802, 196] on div "Укрпошта с. Требухів, 07454, вул. Броварська, 1" at bounding box center [809, 213] width 159 height 55
click at [906, 300] on div "Список замовлень Завантажити звіт по пром-оплаті Управління статусами Експорт С…" at bounding box center [598, 229] width 860 height 459
drag, startPoint x: 750, startPoint y: 197, endPoint x: 796, endPoint y: 197, distance: 46.2
click at [796, 199] on div "с. [GEOGRAPHIC_DATA], 07454, вул. [STREET_ADDRESS]" at bounding box center [817, 219] width 137 height 41
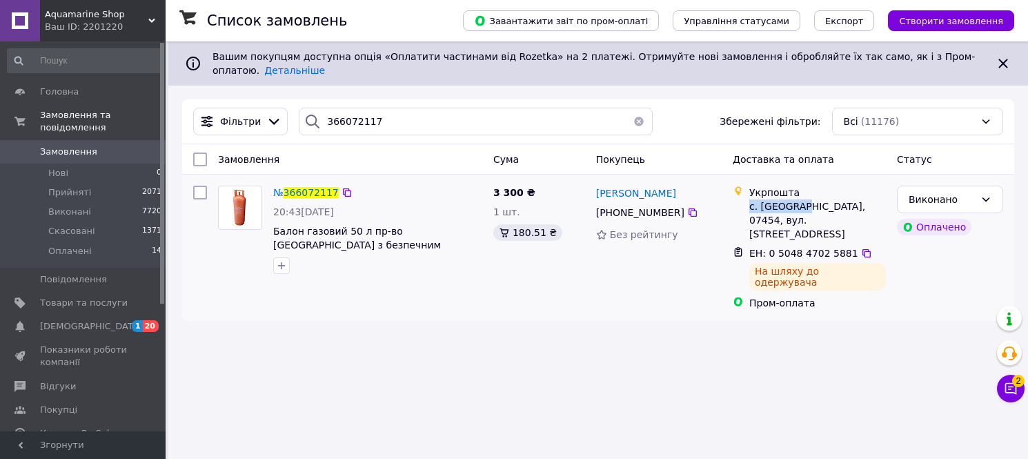
copy div "с. Требухів"
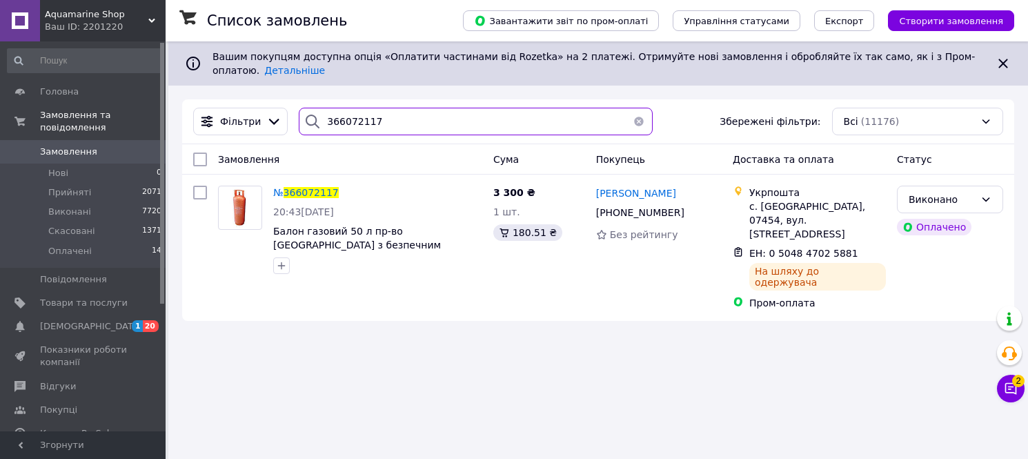
click at [377, 113] on input "366072117" at bounding box center [476, 122] width 354 height 28
type input "3"
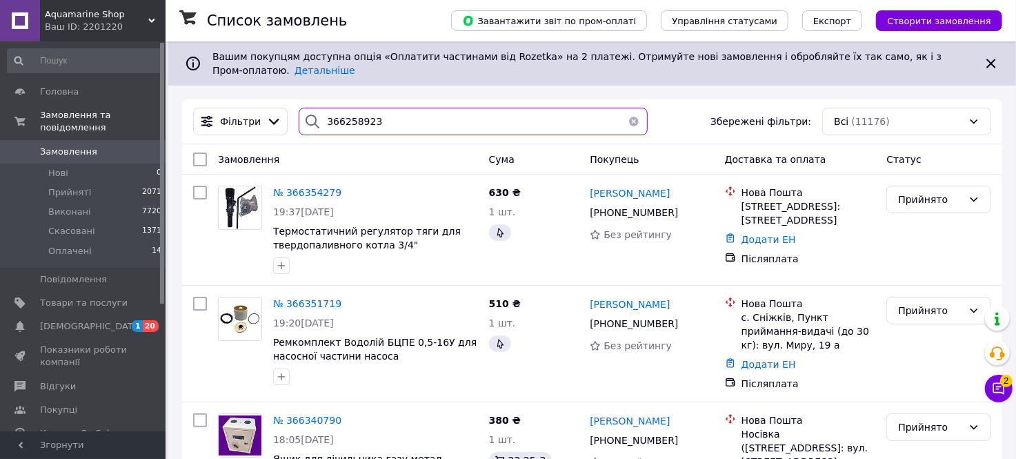
drag, startPoint x: 322, startPoint y: 108, endPoint x: 391, endPoint y: 110, distance: 68.3
click at [391, 110] on input "366258923" at bounding box center [473, 122] width 348 height 28
paste input "5999954"
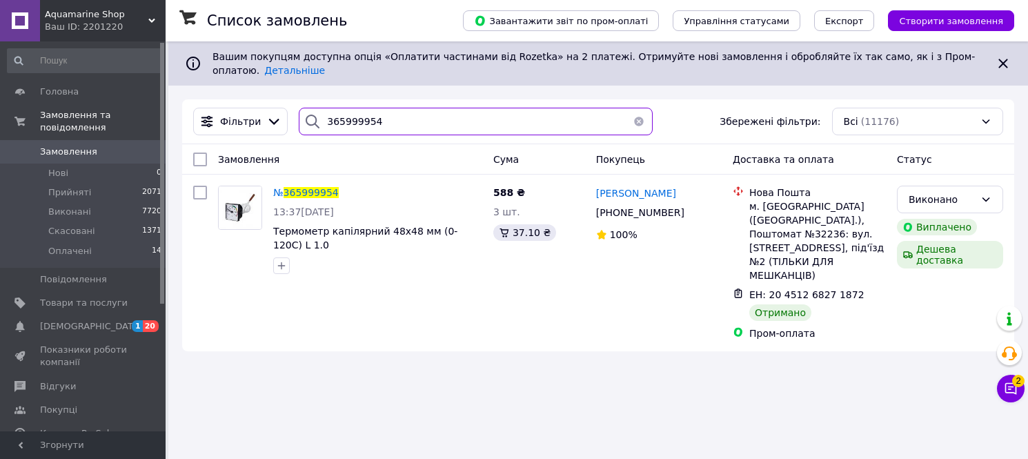
drag, startPoint x: 330, startPoint y: 106, endPoint x: 388, endPoint y: 108, distance: 58.7
click at [388, 108] on input "365999954" at bounding box center [476, 122] width 354 height 28
paste input "14419"
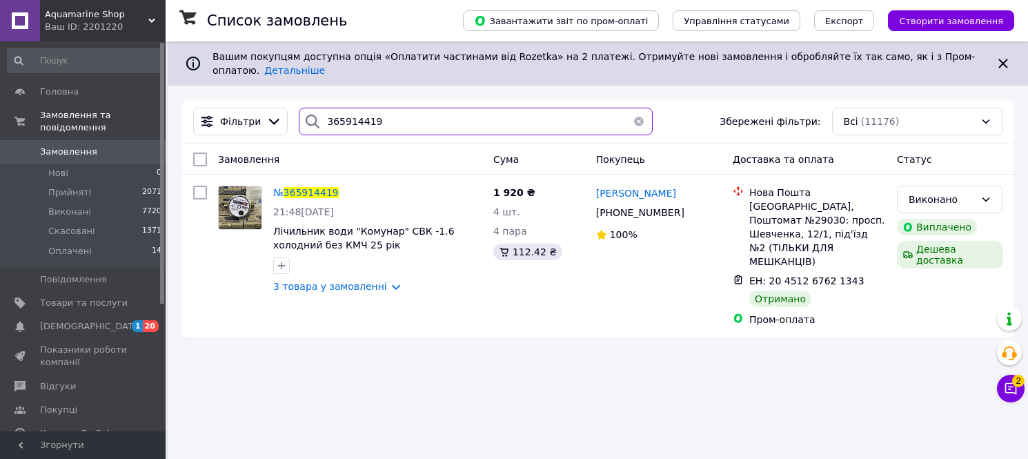
drag, startPoint x: 320, startPoint y: 110, endPoint x: 396, endPoint y: 112, distance: 75.9
click at [396, 112] on input "365914419" at bounding box center [476, 122] width 354 height 28
paste input "65767"
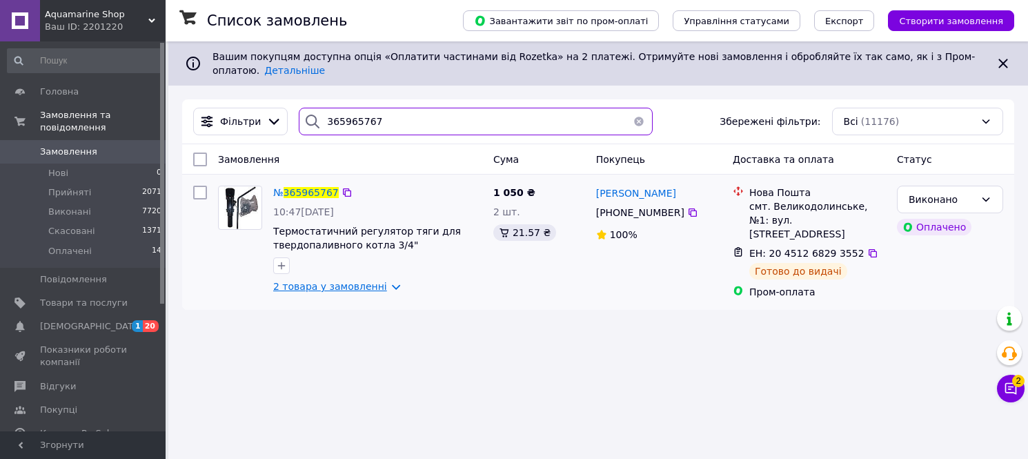
type input "365965767"
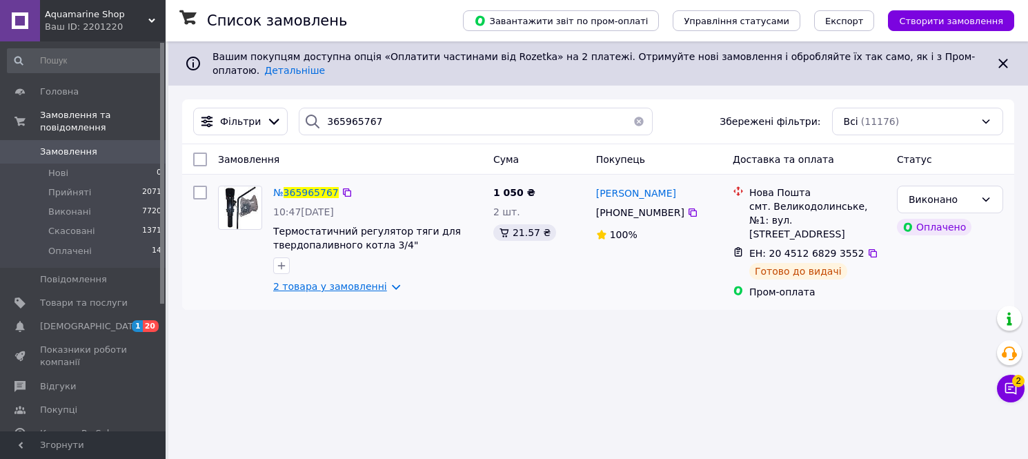
click at [378, 281] on link "2 товара у замовленні" at bounding box center [330, 286] width 114 height 11
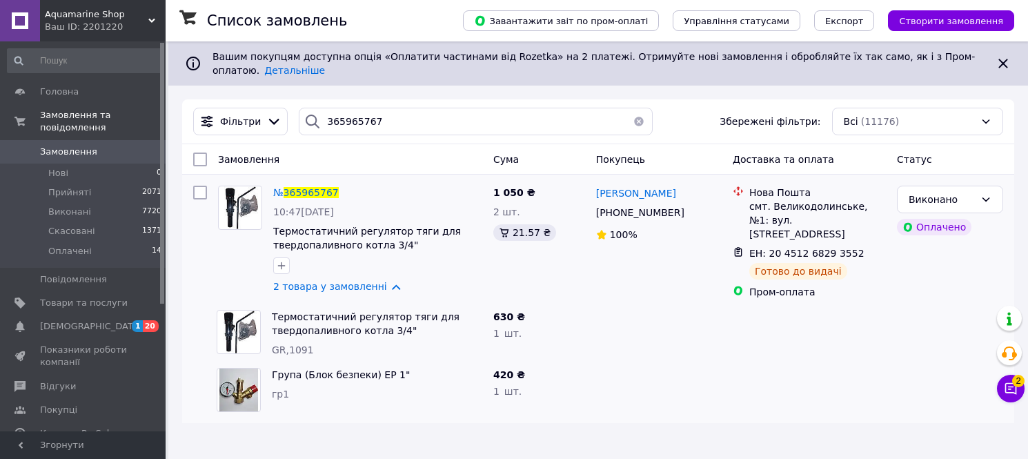
click at [101, 146] on span "Замовлення" at bounding box center [84, 152] width 88 height 12
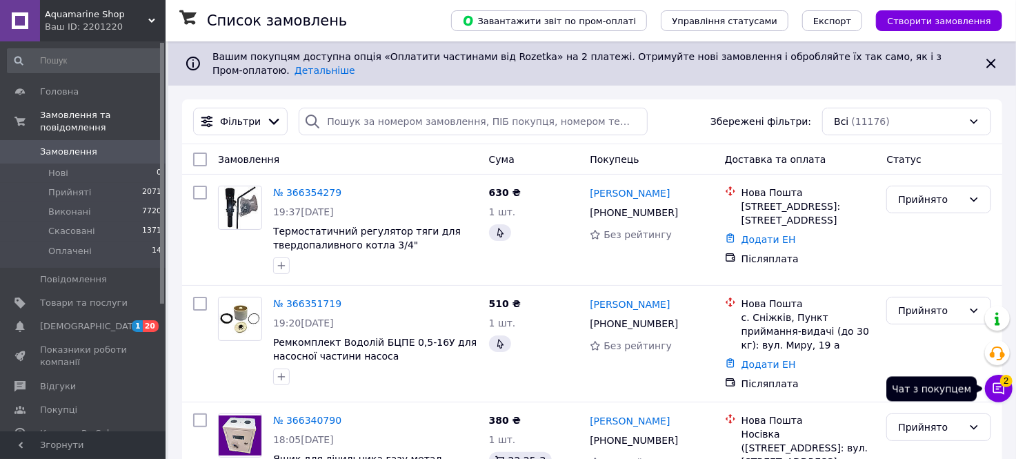
click at [1002, 386] on icon at bounding box center [999, 389] width 14 height 14
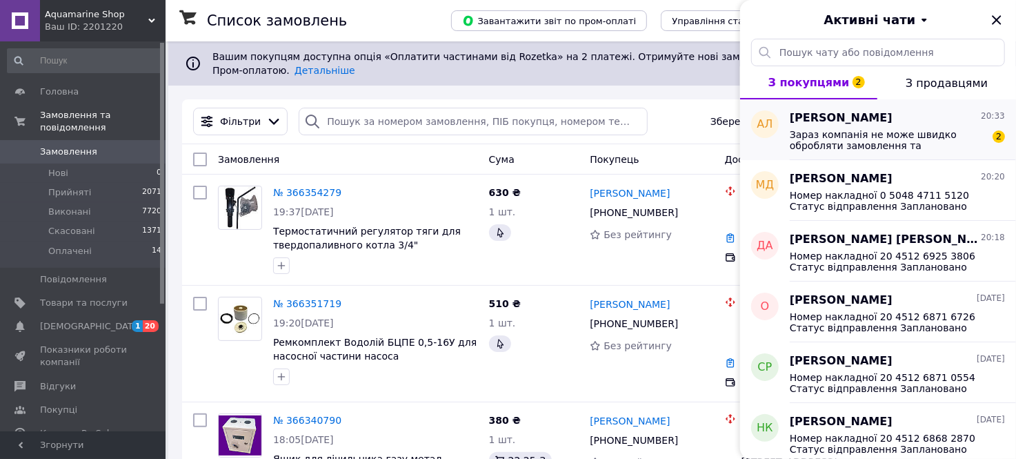
click at [860, 135] on span "Зараз компанія не може швидко обробляти замовлення та повідомлення, оскільки за…" at bounding box center [888, 140] width 196 height 22
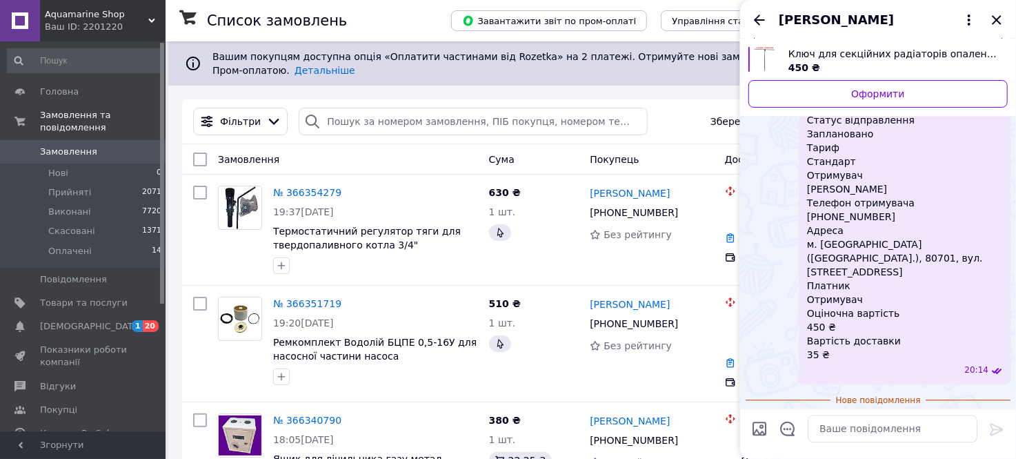
scroll to position [1650, 0]
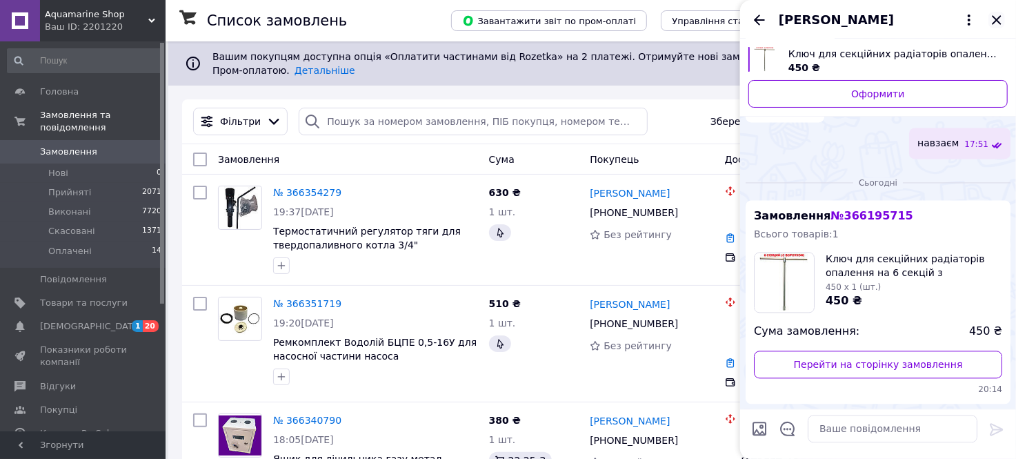
click at [991, 18] on icon "Закрити" at bounding box center [997, 20] width 17 height 17
